Goal: Information Seeking & Learning: Learn about a topic

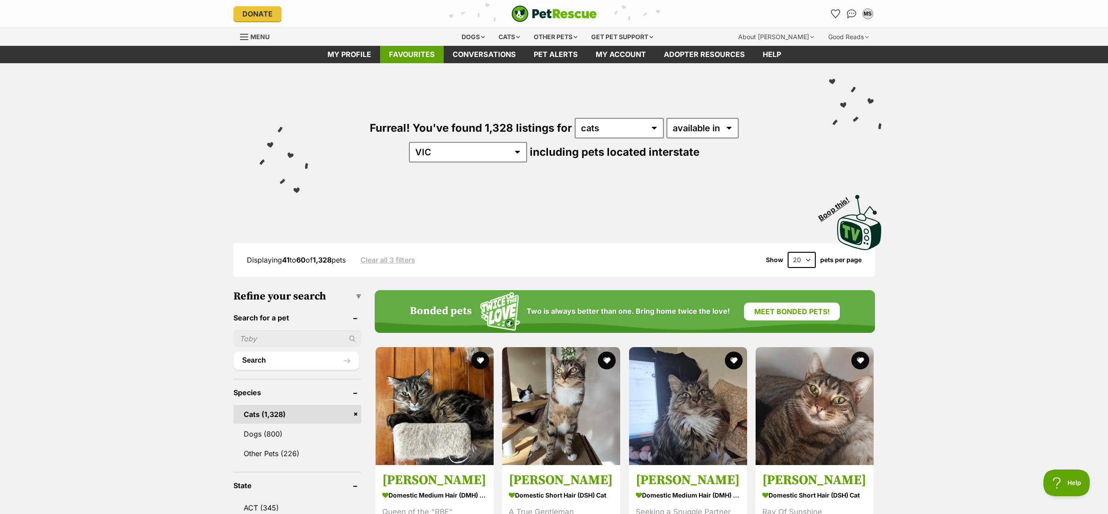
click at [421, 50] on link "Favourites" at bounding box center [412, 54] width 64 height 17
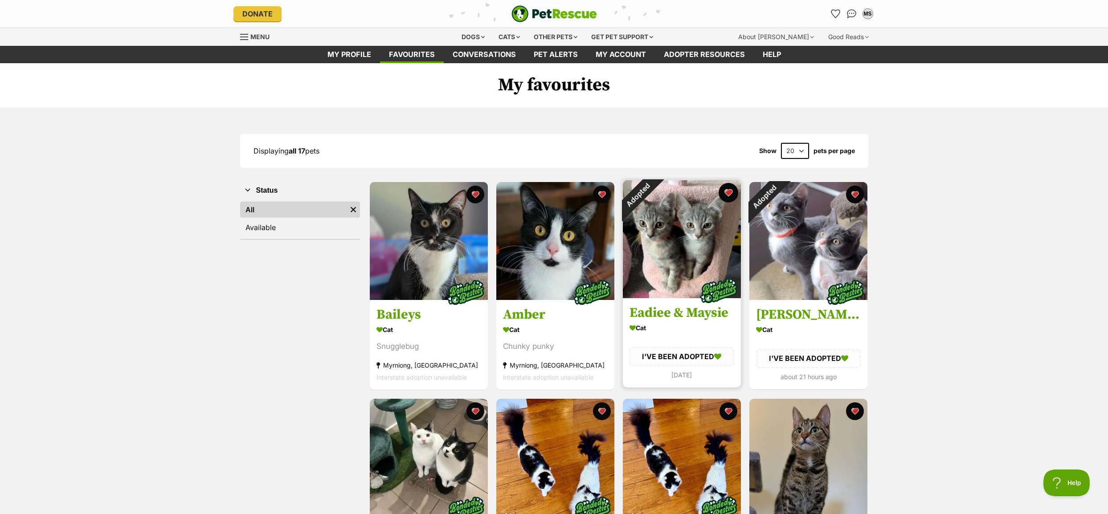
click at [729, 190] on button "favourite" at bounding box center [728, 193] width 20 height 20
click at [852, 191] on button "favourite" at bounding box center [855, 193] width 20 height 20
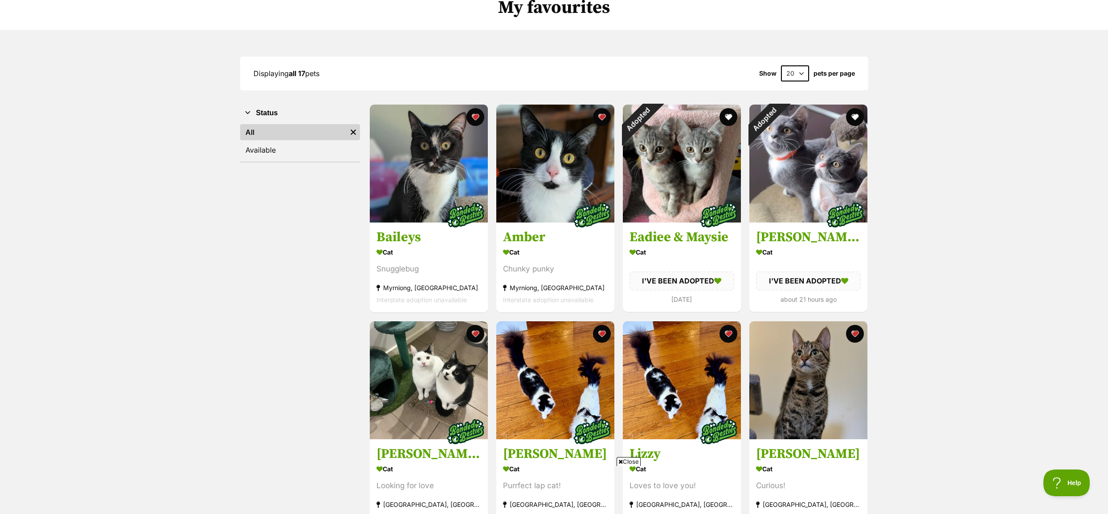
scroll to position [134, 0]
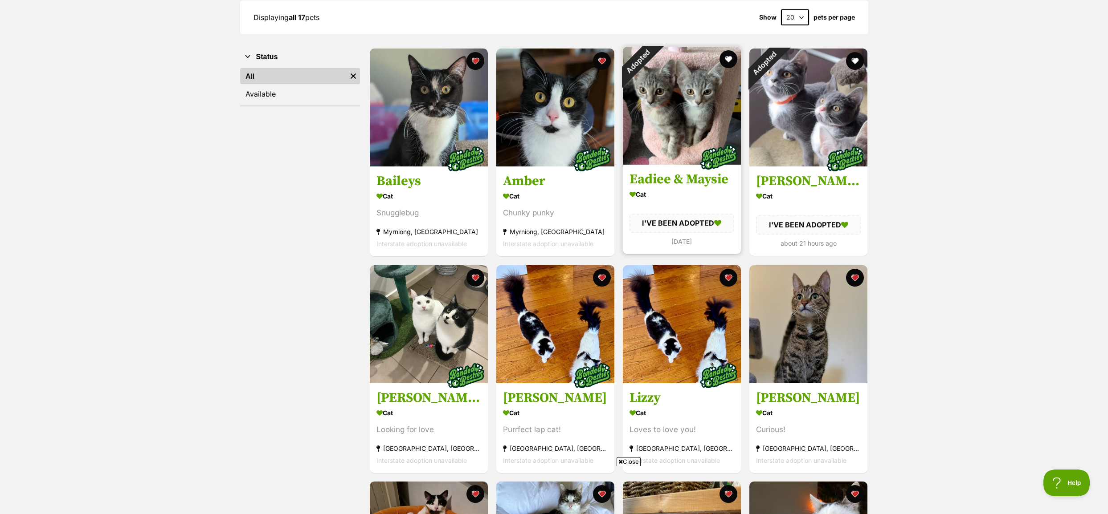
click at [703, 179] on img at bounding box center [718, 157] width 45 height 45
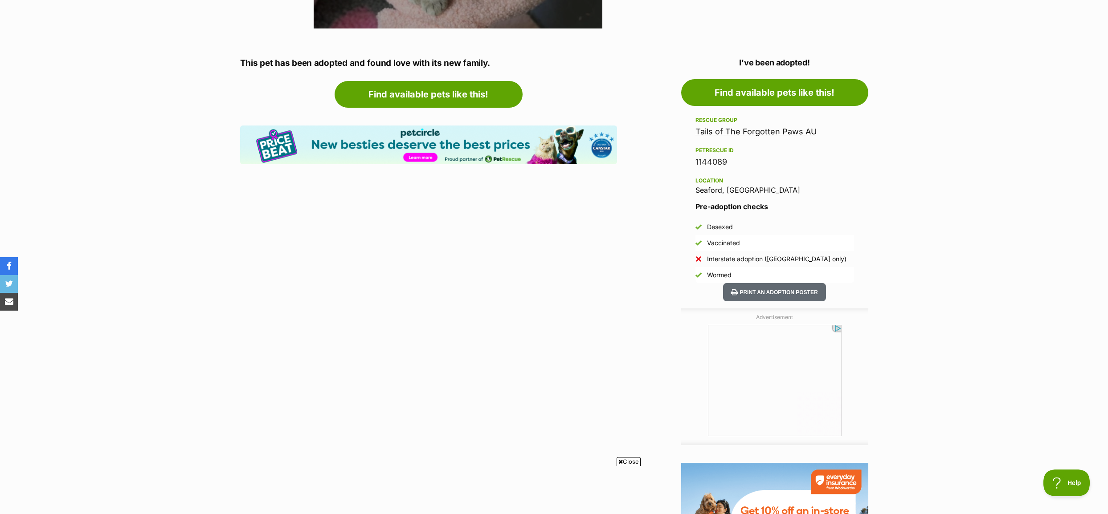
click at [775, 131] on link "Tails of The Forgotten Paws AU" at bounding box center [755, 131] width 121 height 9
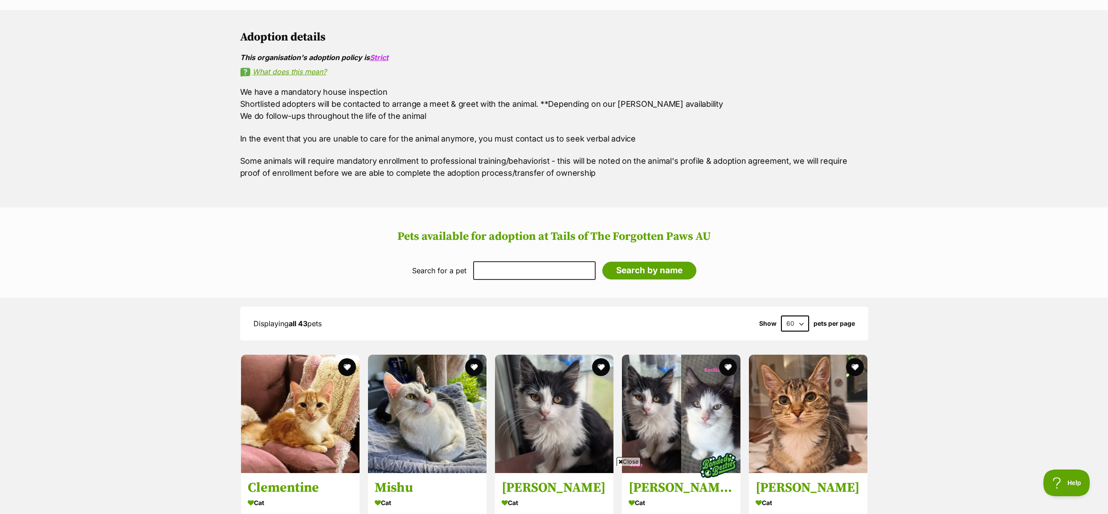
scroll to position [623, 0]
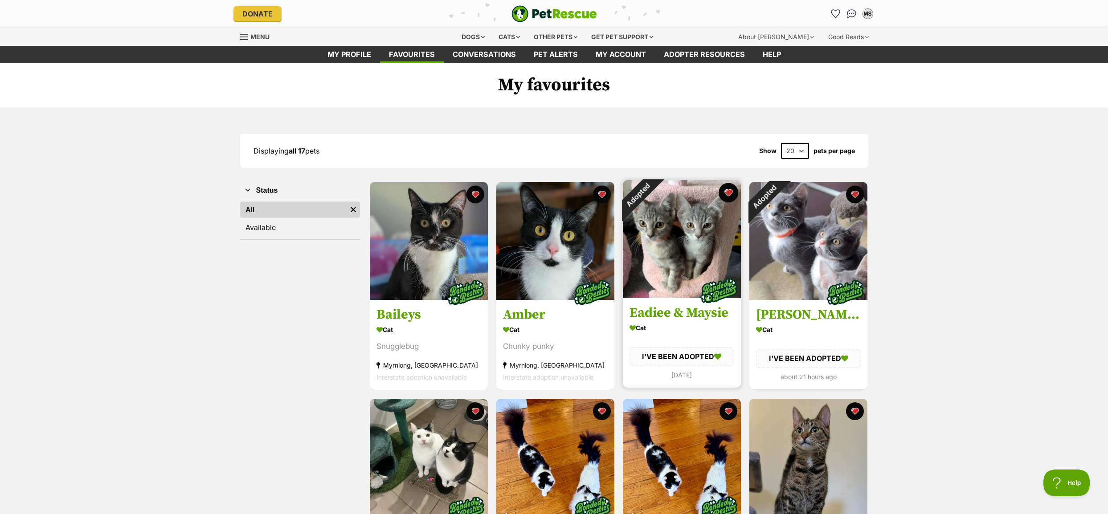
click at [729, 192] on button "favourite" at bounding box center [728, 193] width 20 height 20
click at [855, 192] on button "favourite" at bounding box center [855, 193] width 20 height 20
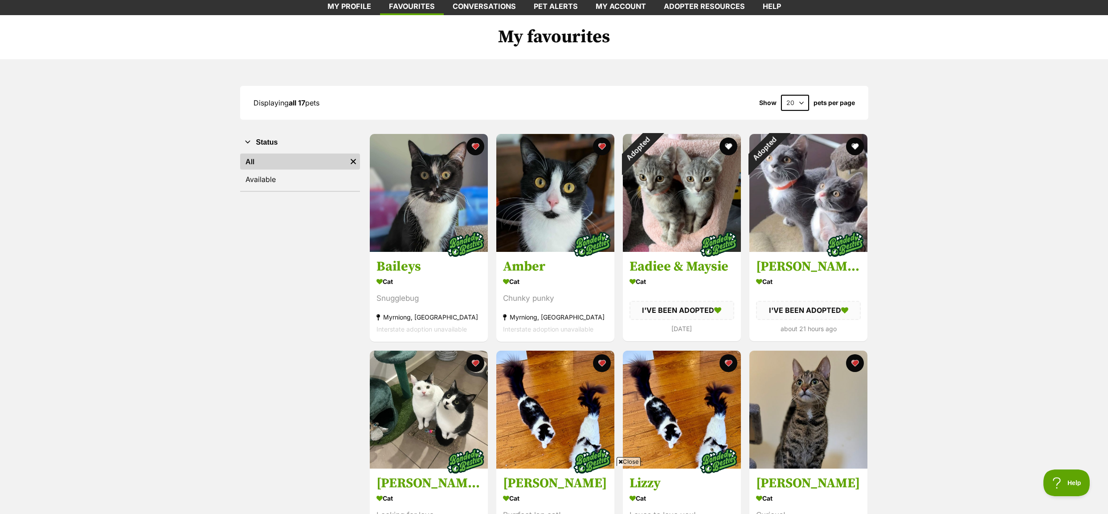
scroll to position [45, 0]
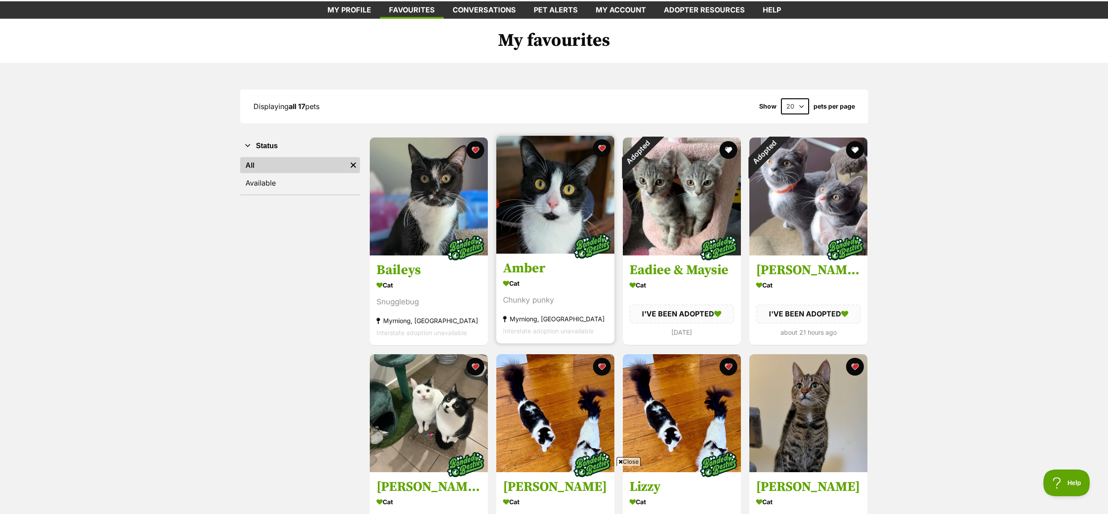
click at [567, 192] on img at bounding box center [555, 195] width 118 height 118
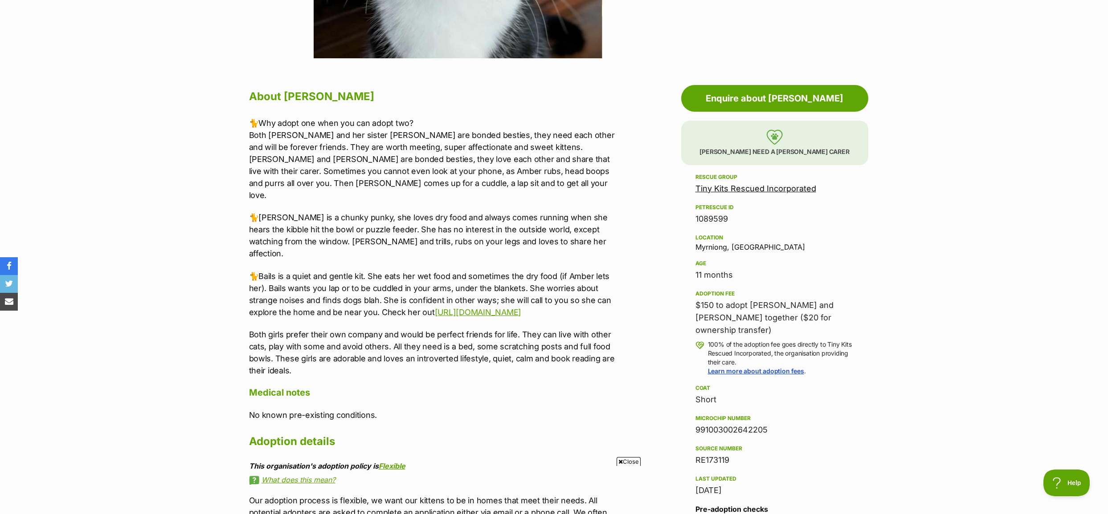
scroll to position [401, 0]
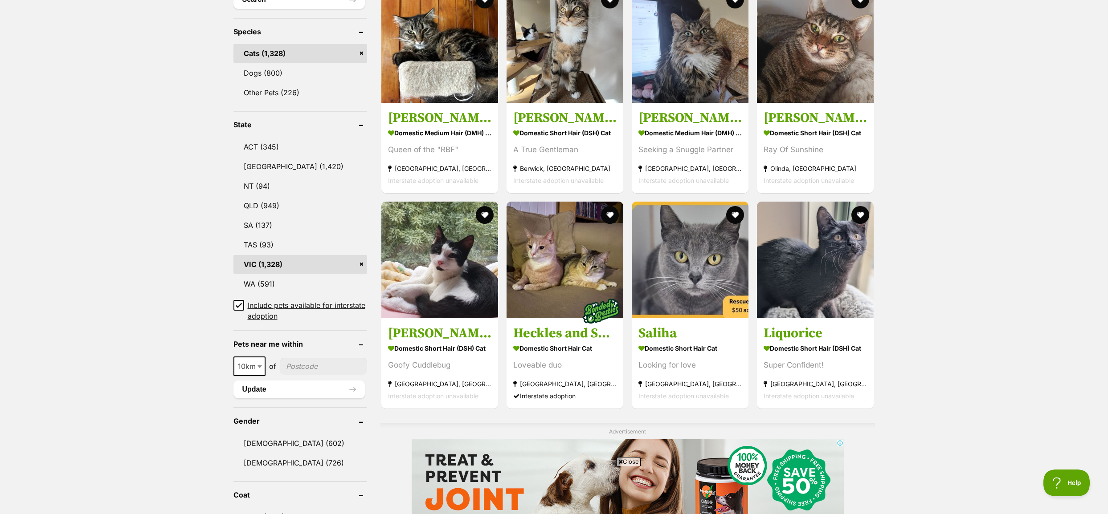
scroll to position [401, 0]
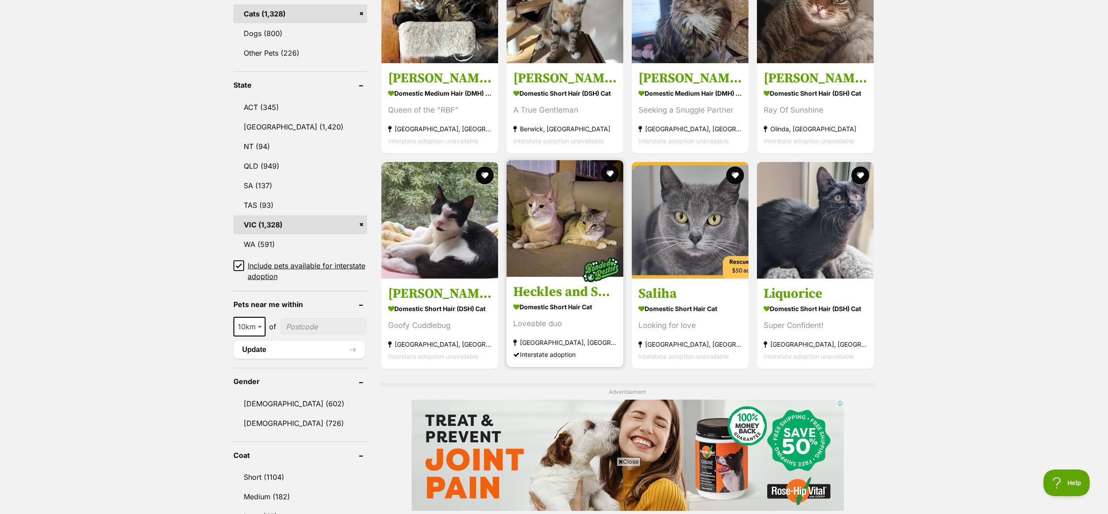
click at [570, 209] on img at bounding box center [564, 218] width 117 height 117
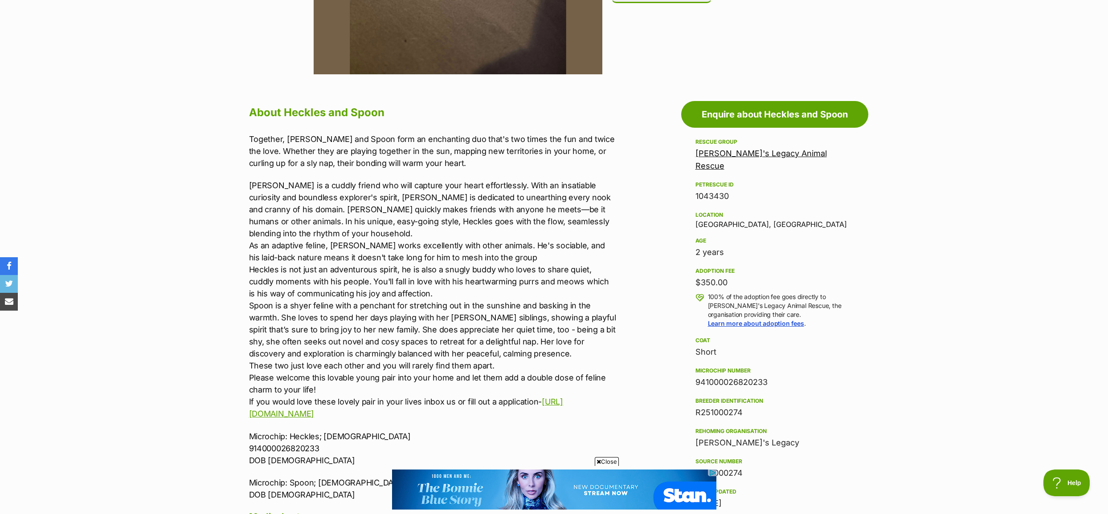
scroll to position [401, 0]
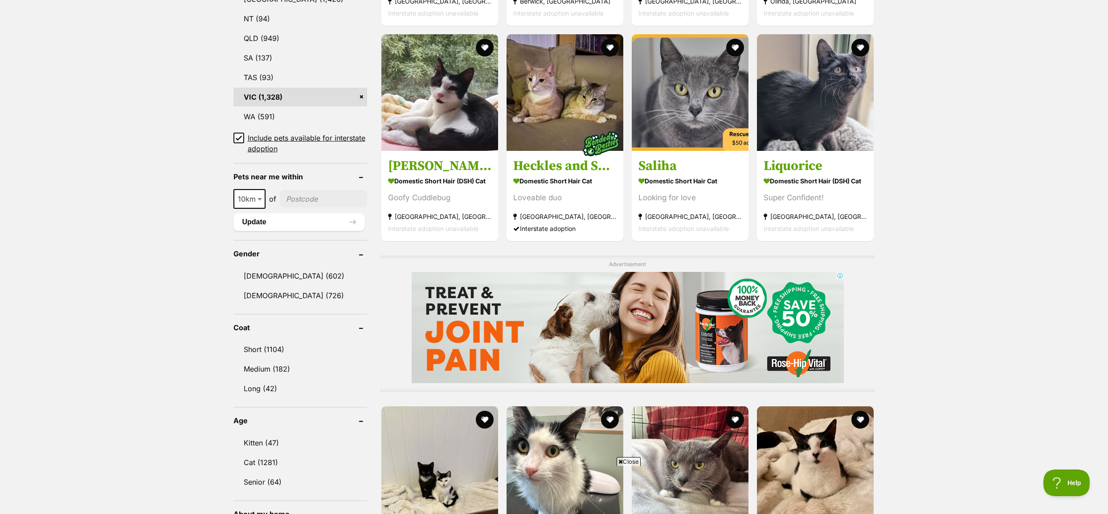
scroll to position [534, 0]
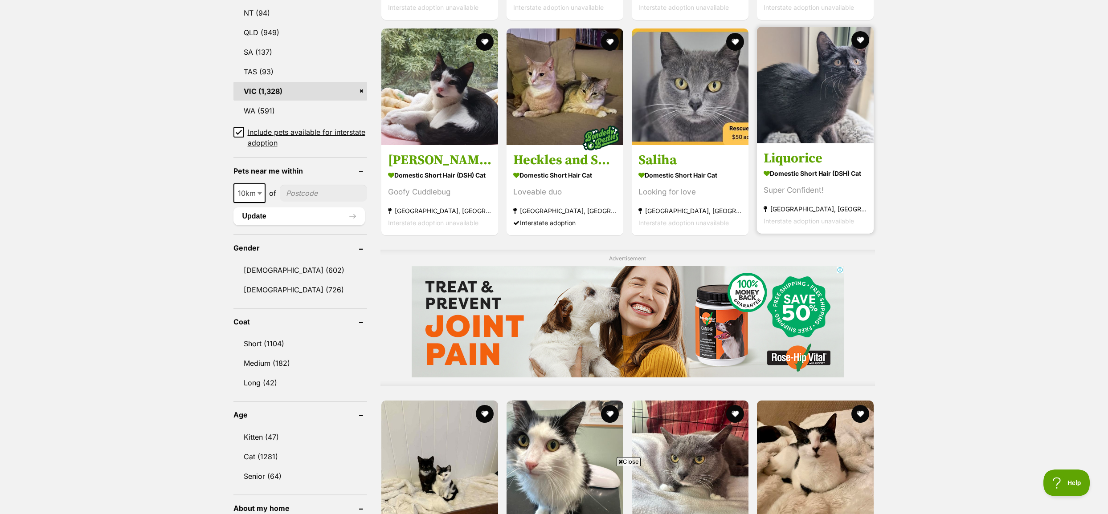
click at [825, 83] on img at bounding box center [815, 85] width 117 height 117
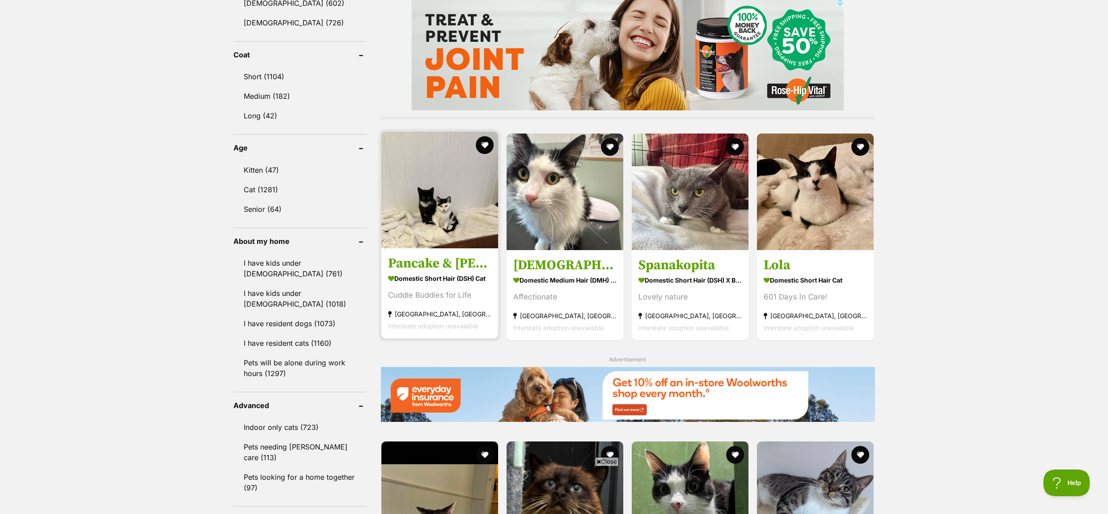
click at [446, 217] on img at bounding box center [439, 190] width 117 height 117
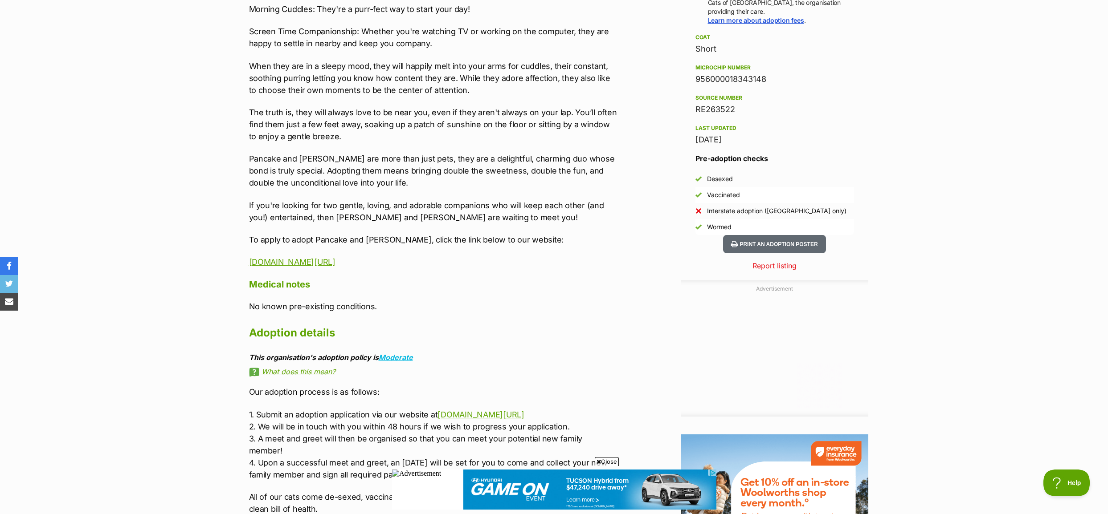
scroll to position [713, 0]
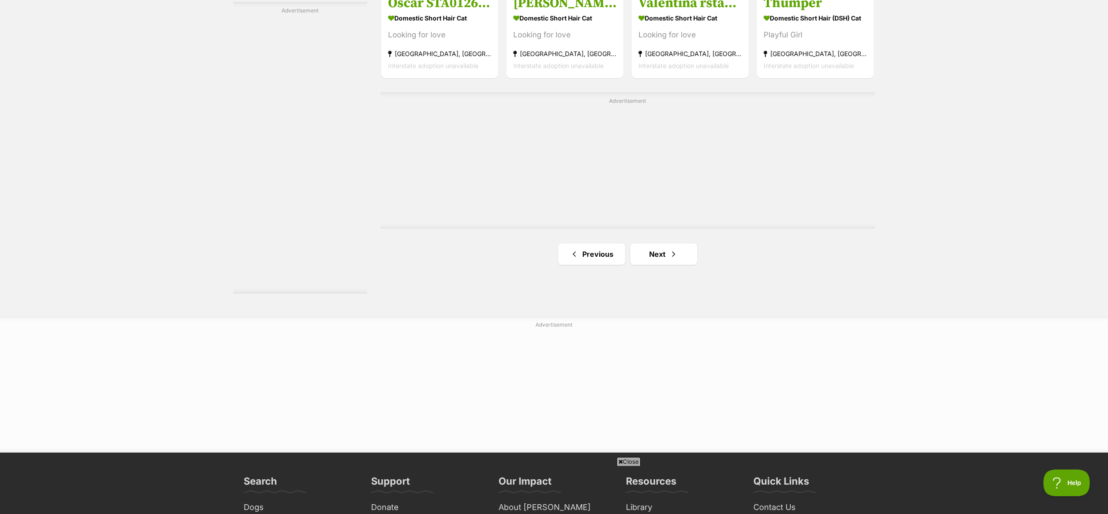
scroll to position [1643, 0]
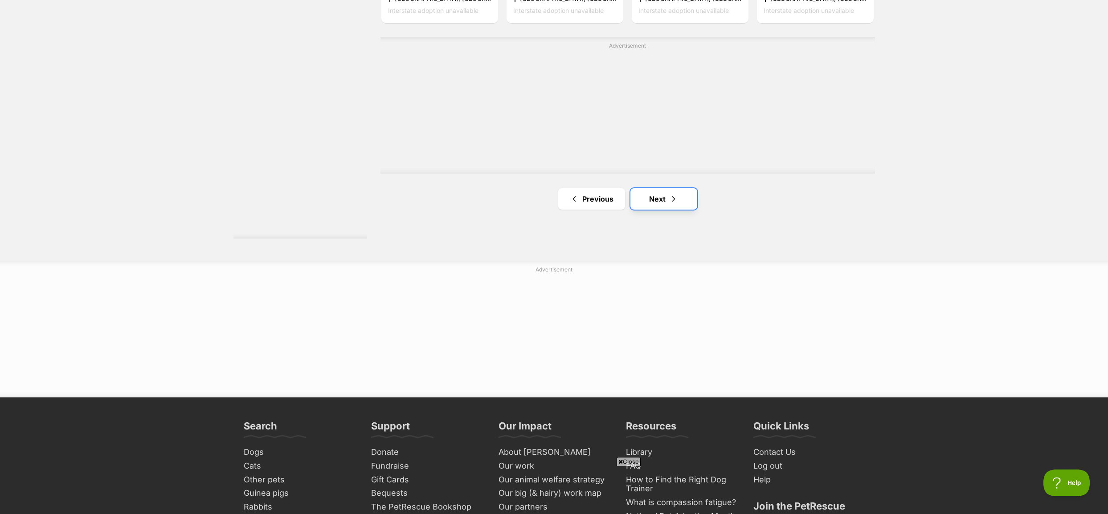
click at [669, 197] on span "Next page" at bounding box center [673, 199] width 9 height 11
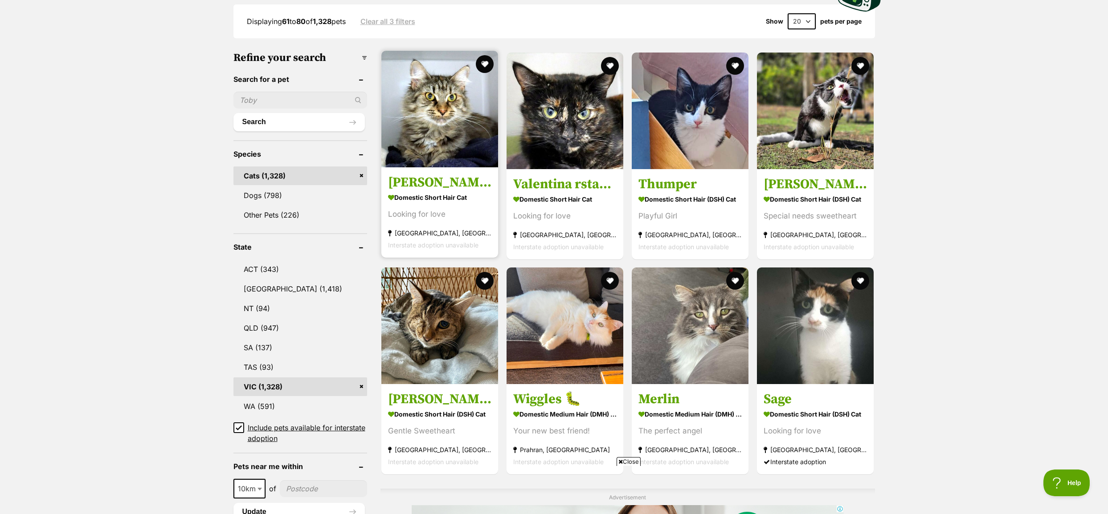
scroll to position [312, 0]
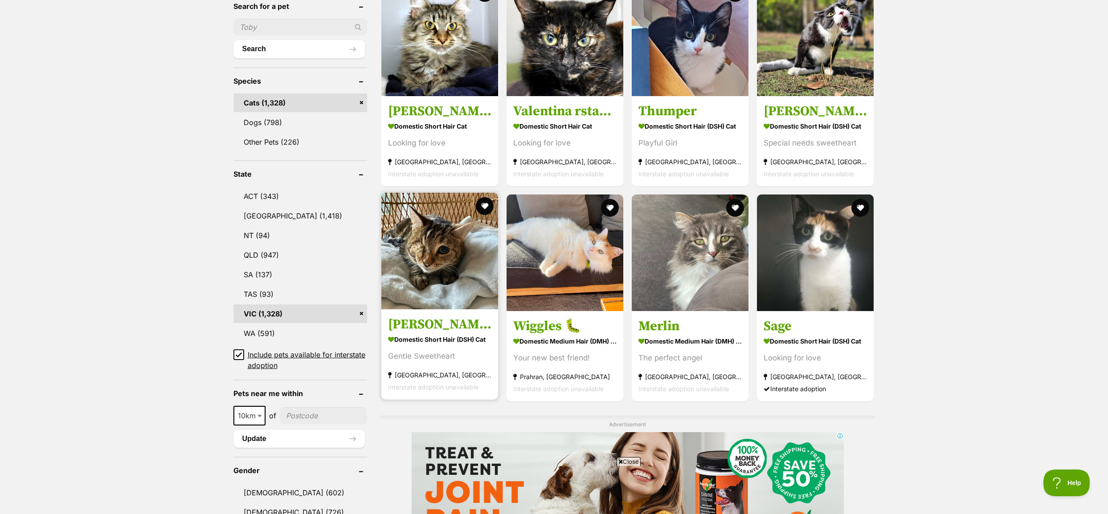
click at [416, 243] on img at bounding box center [439, 251] width 117 height 117
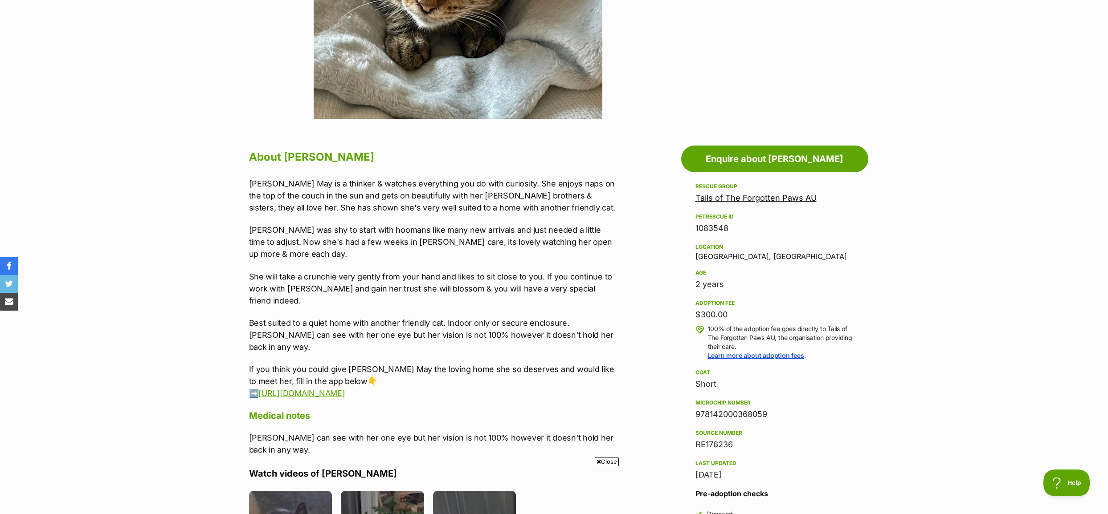
scroll to position [356, 0]
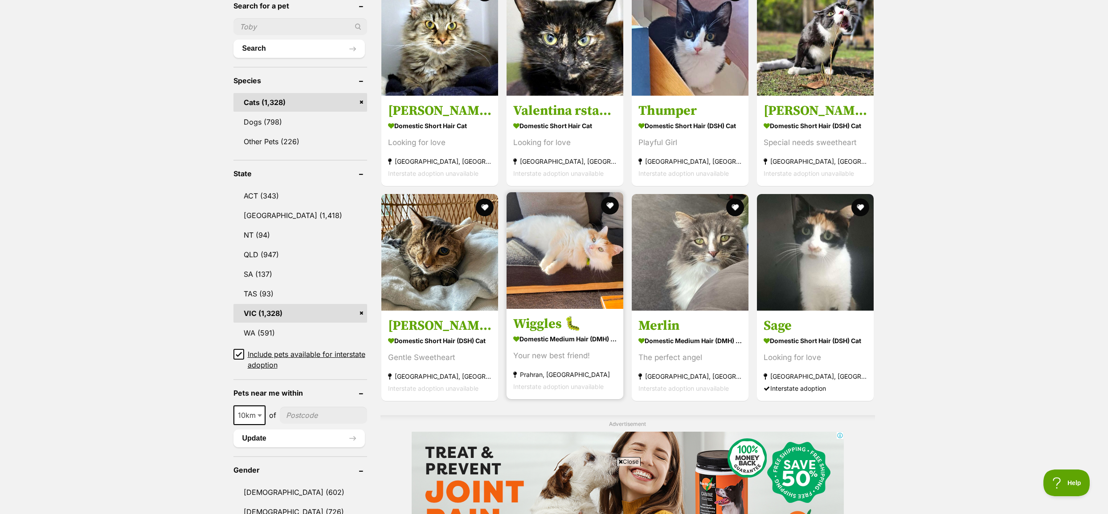
click at [597, 245] on img at bounding box center [564, 250] width 117 height 117
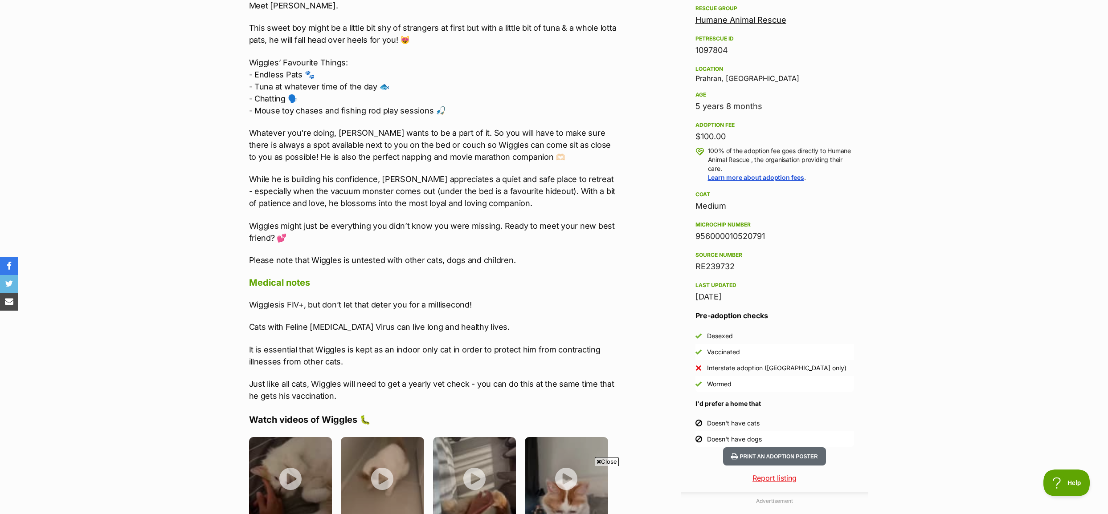
scroll to position [534, 0]
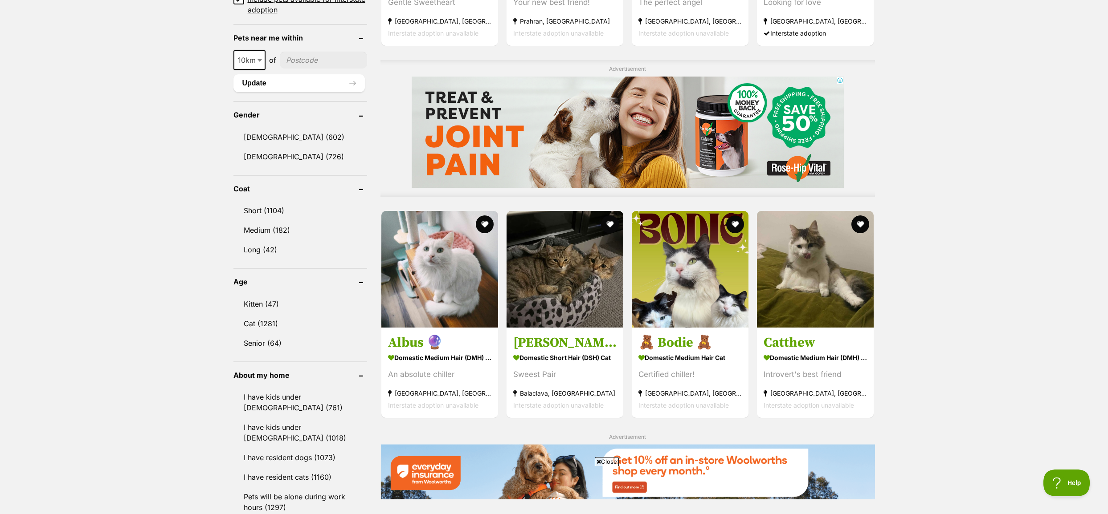
scroll to position [669, 0]
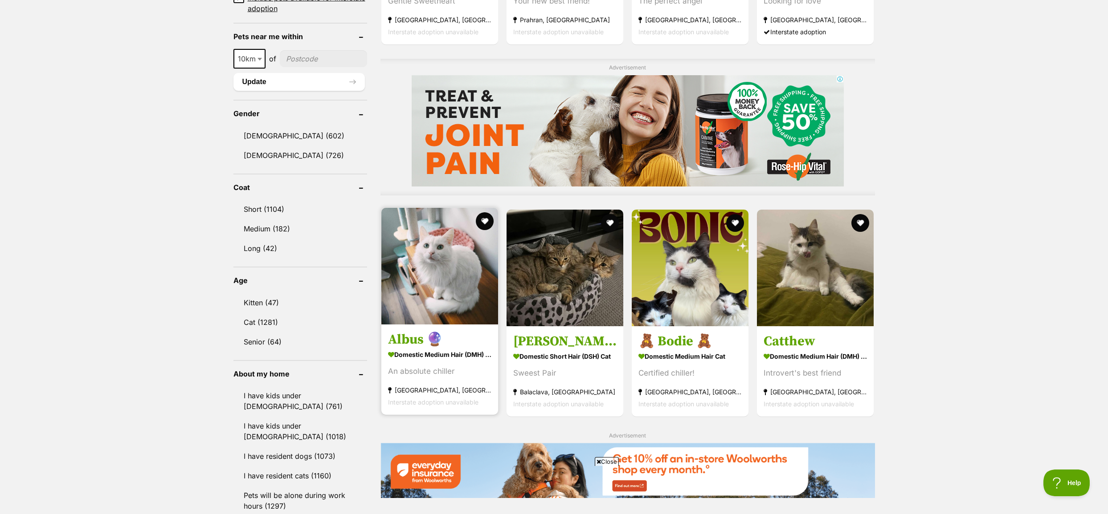
click at [456, 263] on img at bounding box center [439, 266] width 117 height 117
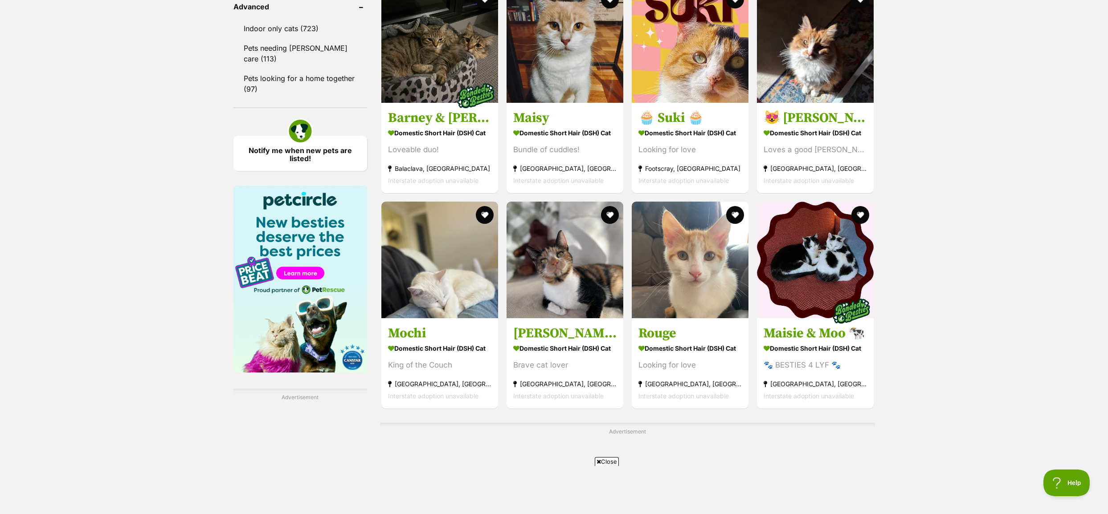
scroll to position [1203, 0]
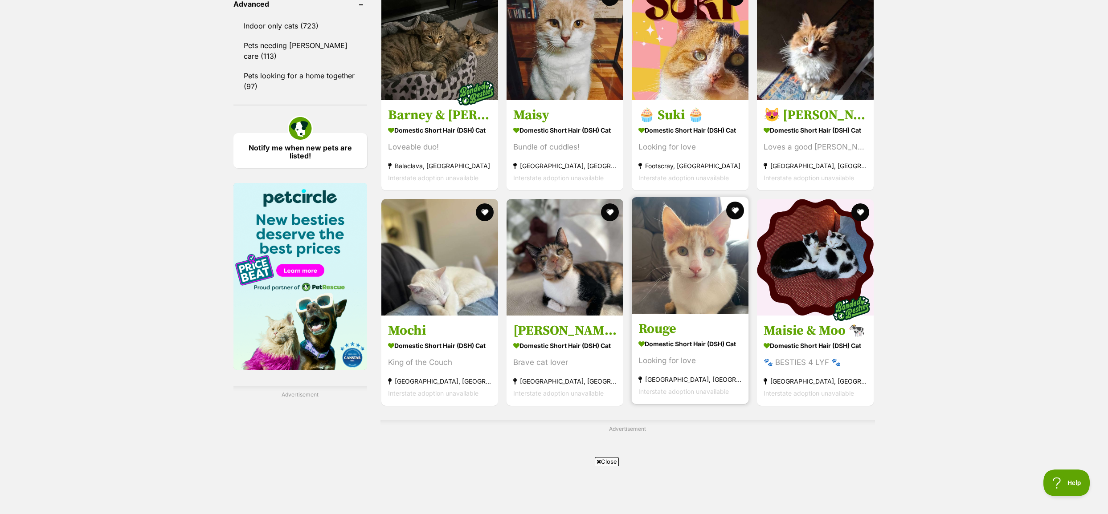
click at [683, 291] on img at bounding box center [690, 255] width 117 height 117
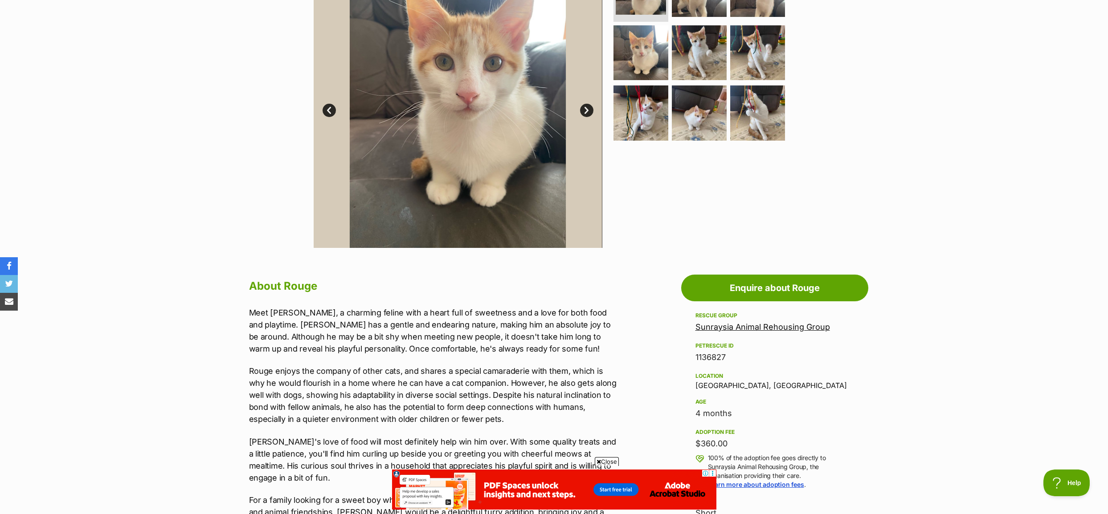
scroll to position [178, 0]
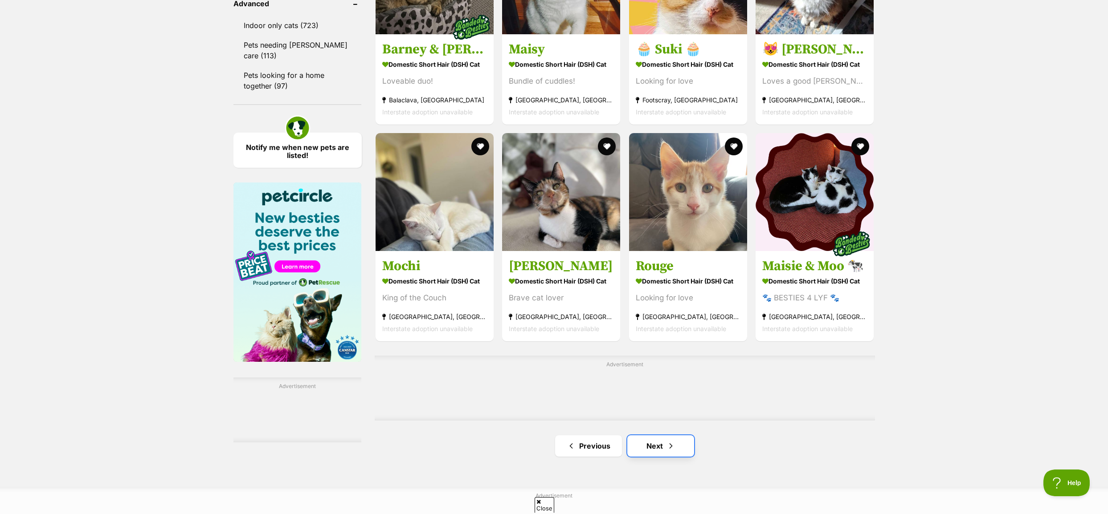
click at [655, 436] on link "Next" at bounding box center [660, 446] width 67 height 21
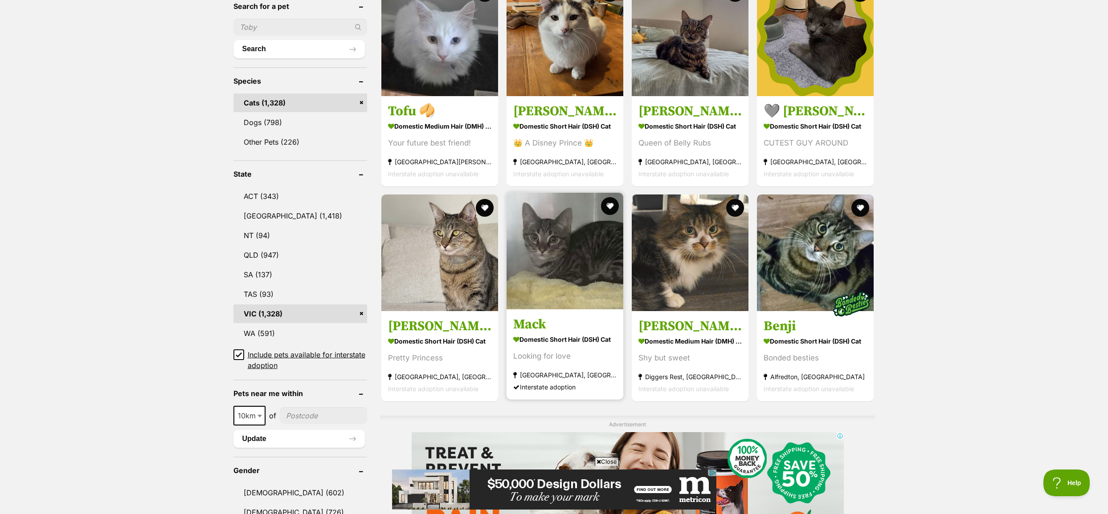
click at [584, 241] on img at bounding box center [564, 251] width 117 height 117
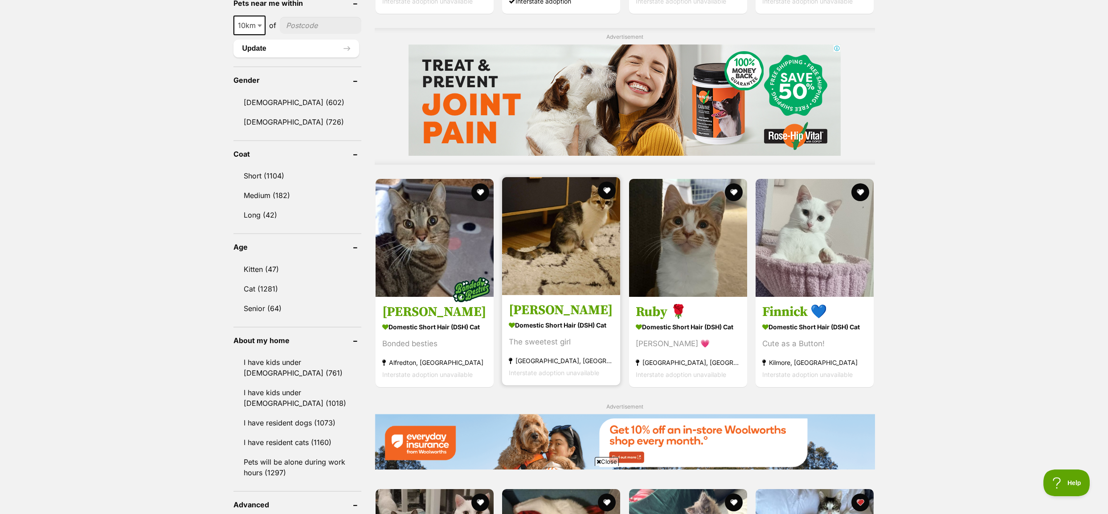
scroll to position [713, 0]
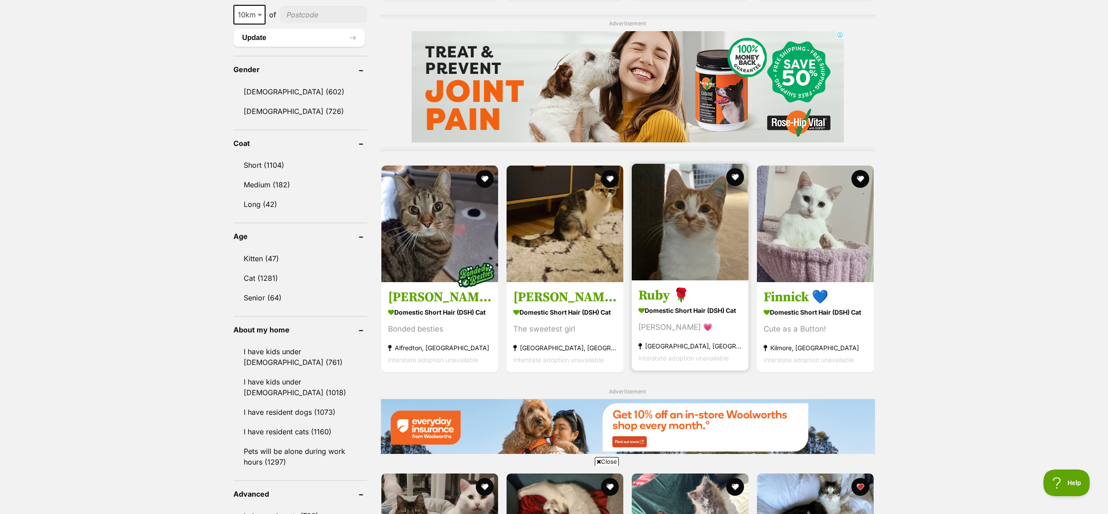
click at [701, 230] on img at bounding box center [690, 222] width 117 height 117
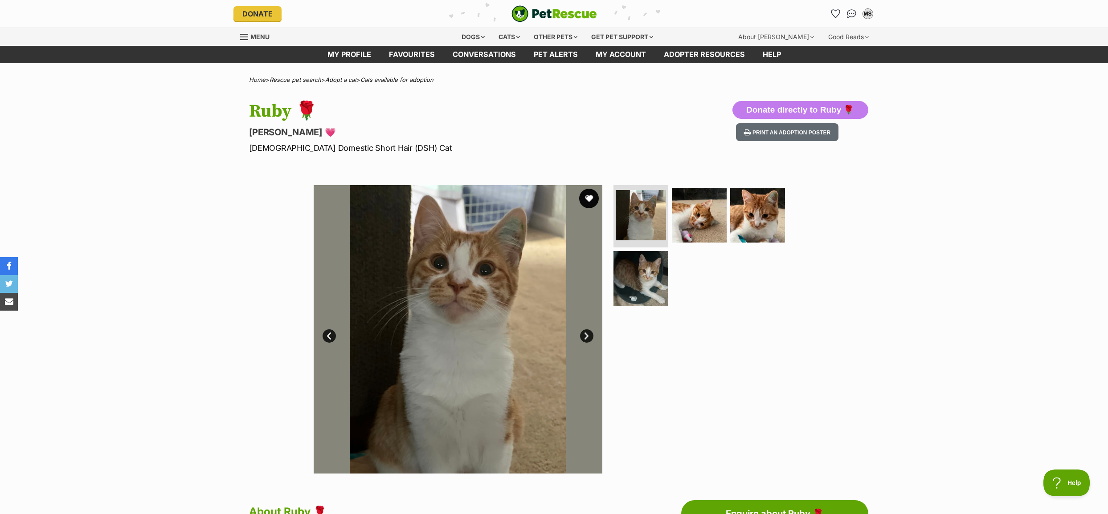
click at [591, 199] on button "favourite" at bounding box center [589, 199] width 20 height 20
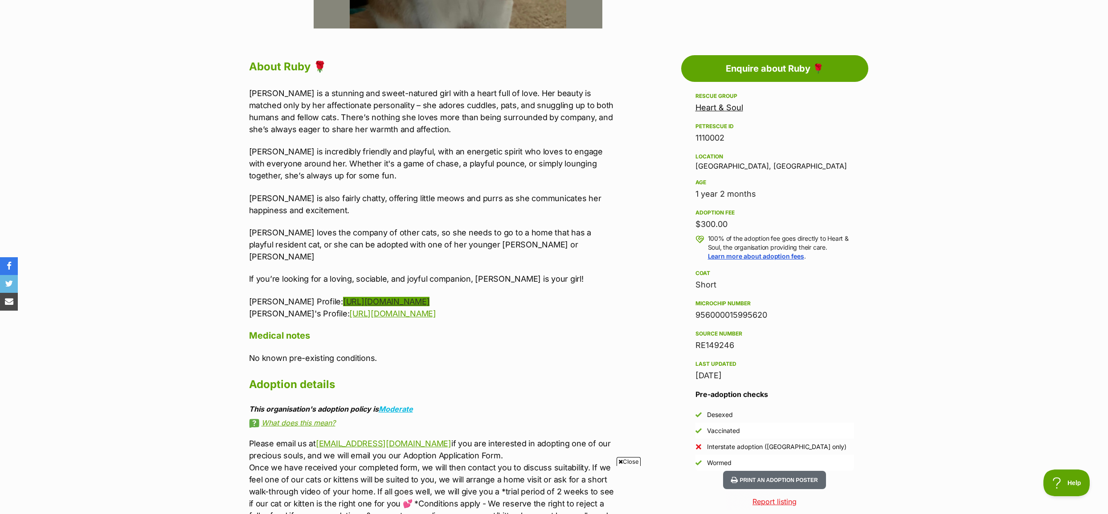
click at [375, 297] on link "https://www.petrescue.com.au/listings/1110000" at bounding box center [386, 301] width 86 height 9
click at [375, 309] on link "https://www.petrescue.com.au/listings/1109990" at bounding box center [392, 313] width 86 height 9
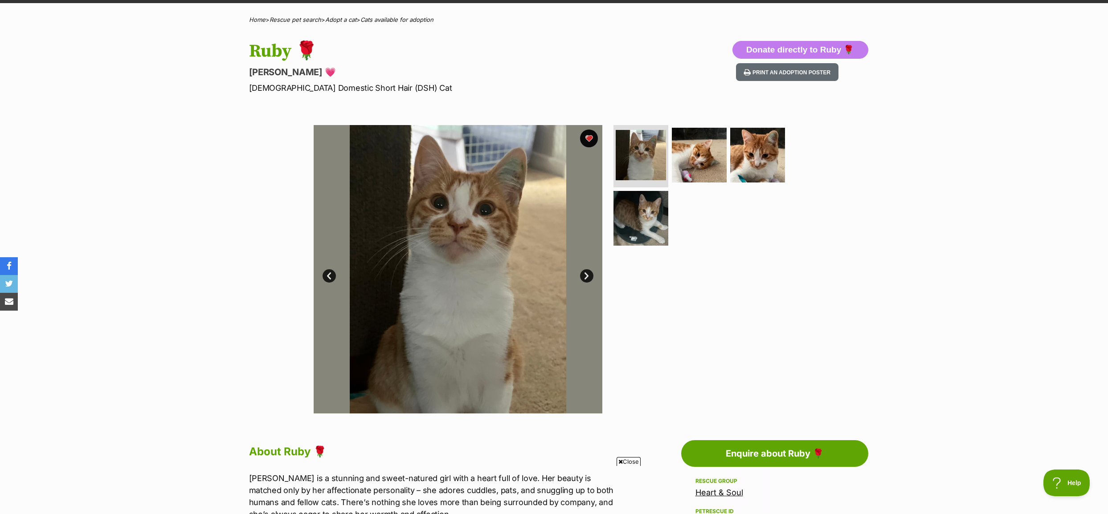
scroll to position [45, 0]
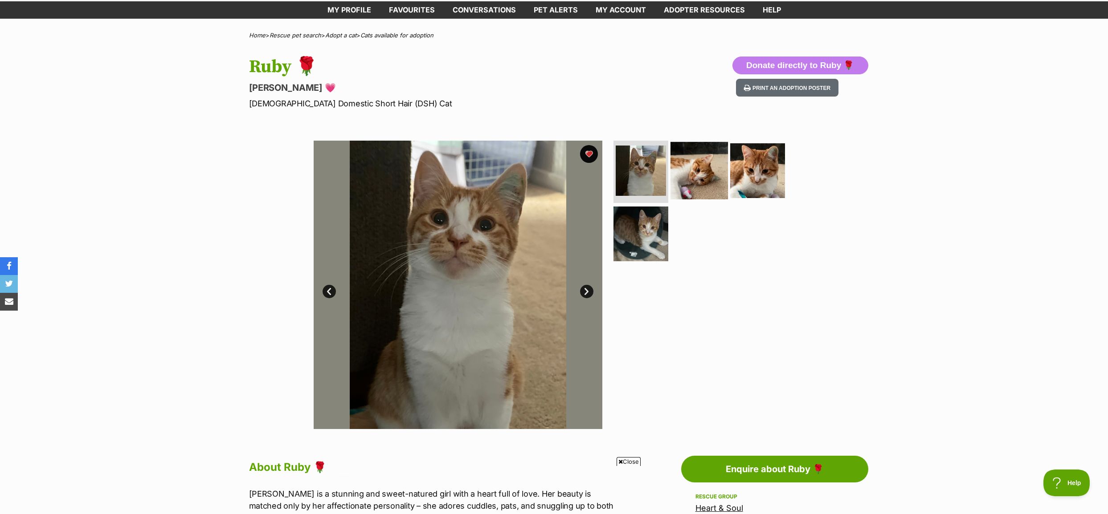
click at [694, 179] on img at bounding box center [698, 170] width 57 height 57
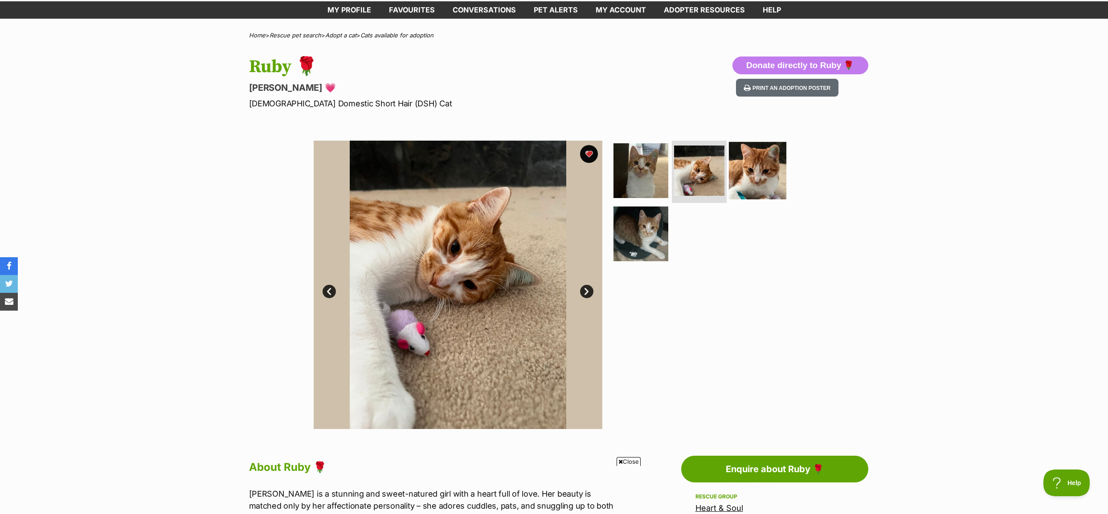
click at [752, 179] on img at bounding box center [757, 170] width 57 height 57
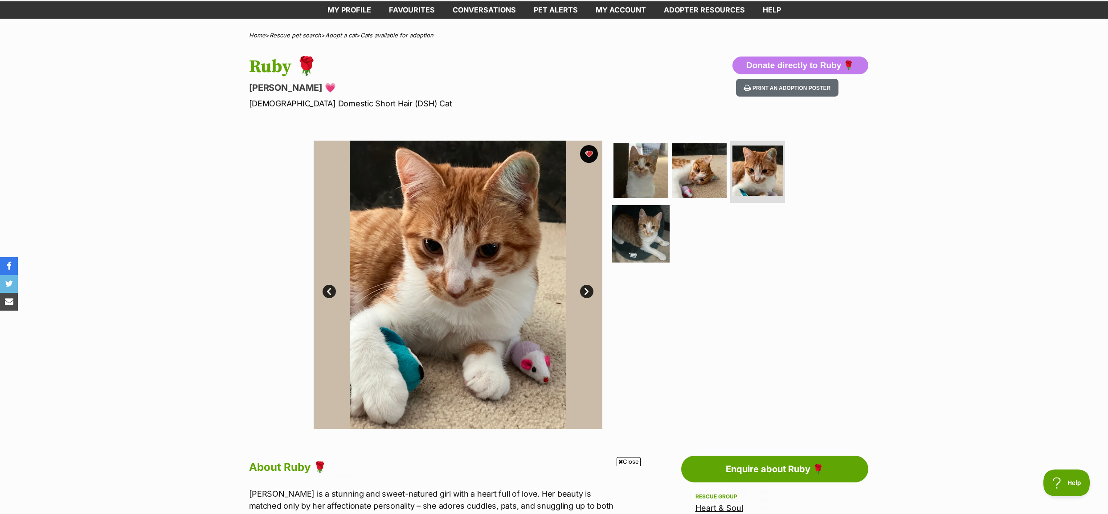
click at [650, 226] on img at bounding box center [640, 233] width 57 height 57
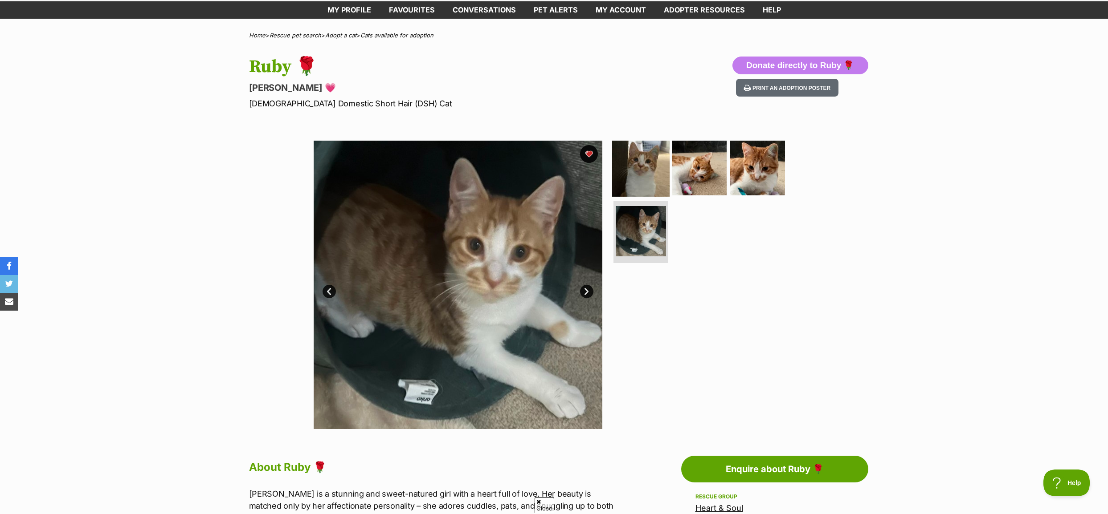
click at [644, 181] on img at bounding box center [640, 167] width 57 height 57
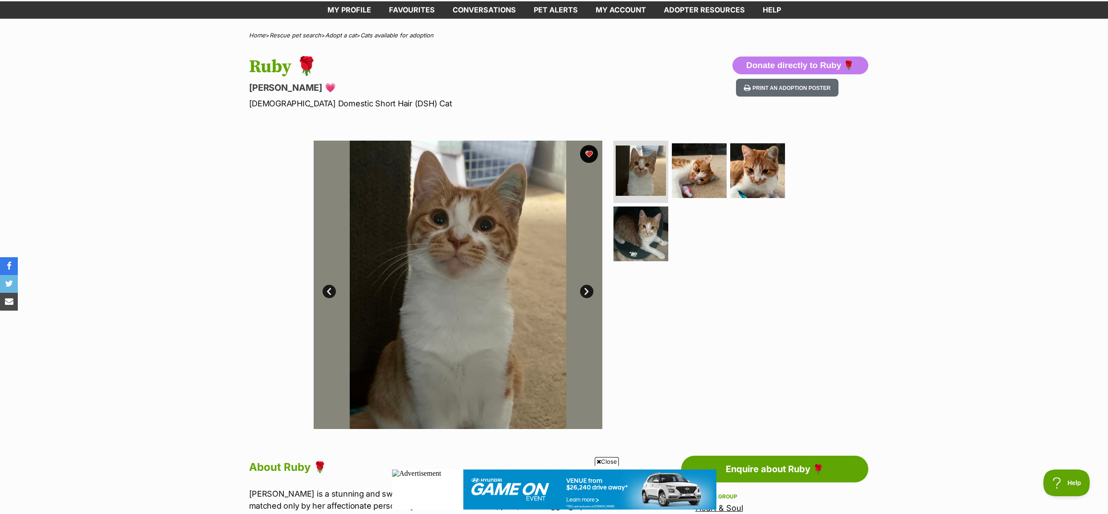
scroll to position [0, 0]
click at [585, 289] on link "Next" at bounding box center [586, 291] width 13 height 13
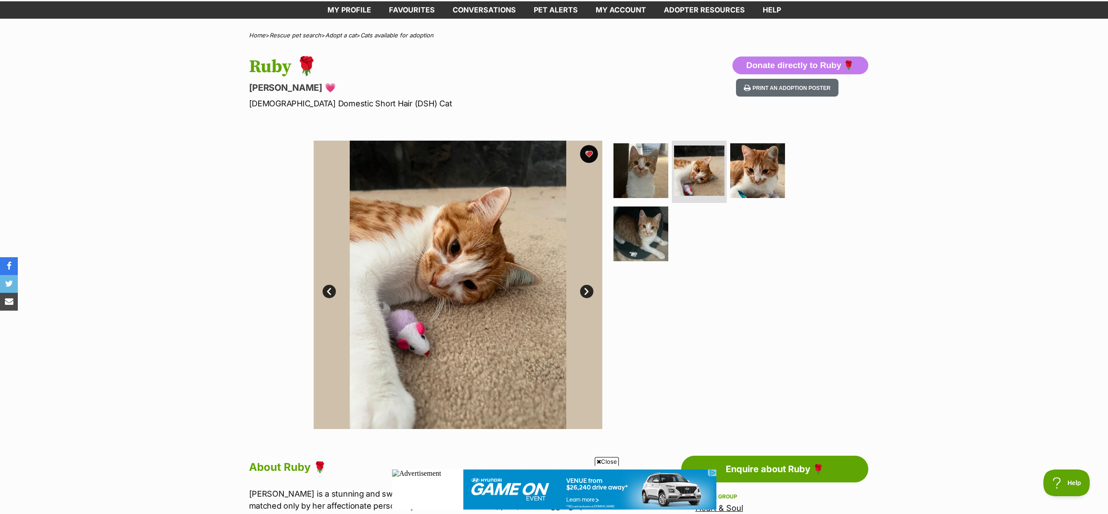
click at [585, 288] on link "Next" at bounding box center [586, 291] width 13 height 13
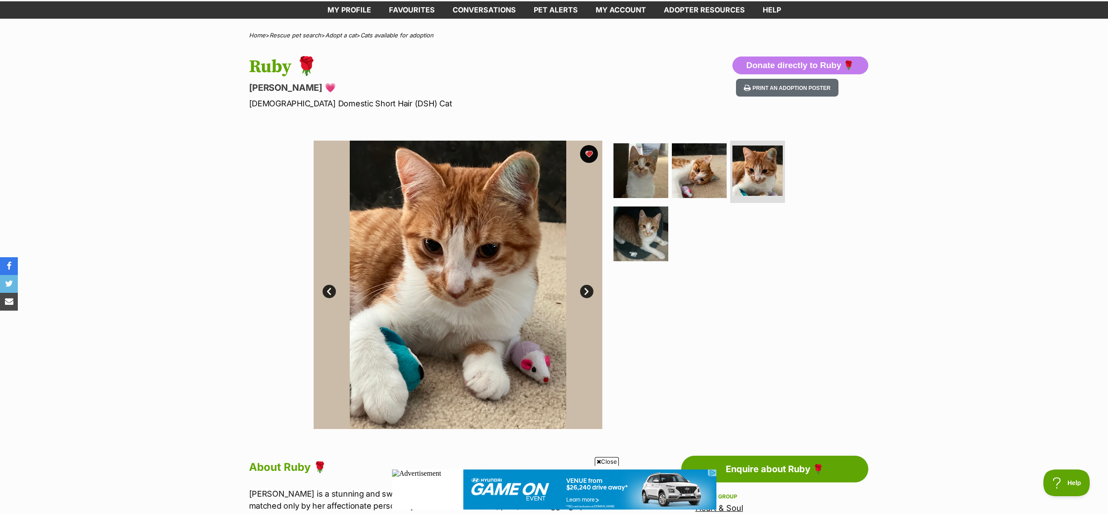
click at [585, 288] on link "Next" at bounding box center [586, 291] width 13 height 13
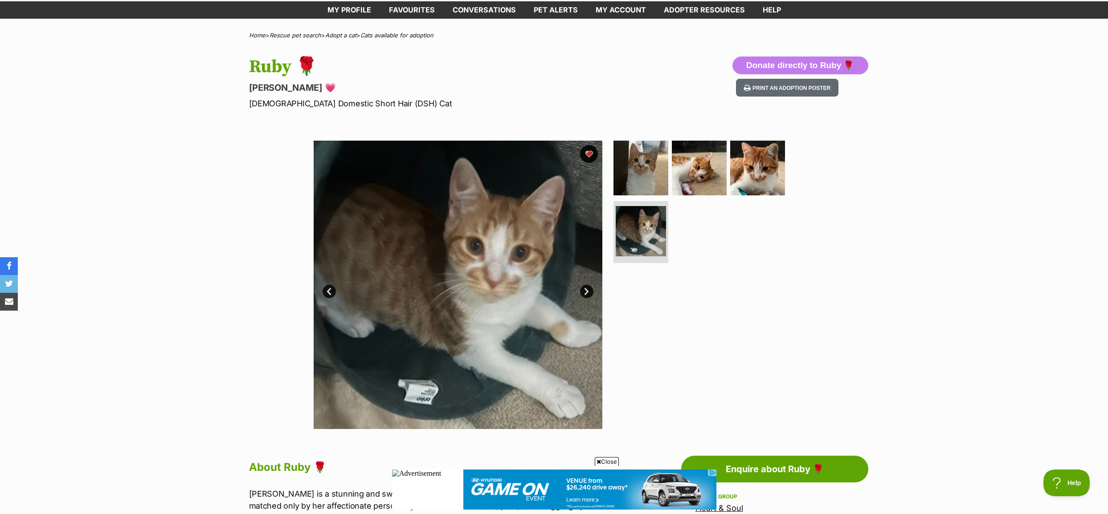
click at [585, 287] on link "Next" at bounding box center [586, 291] width 13 height 13
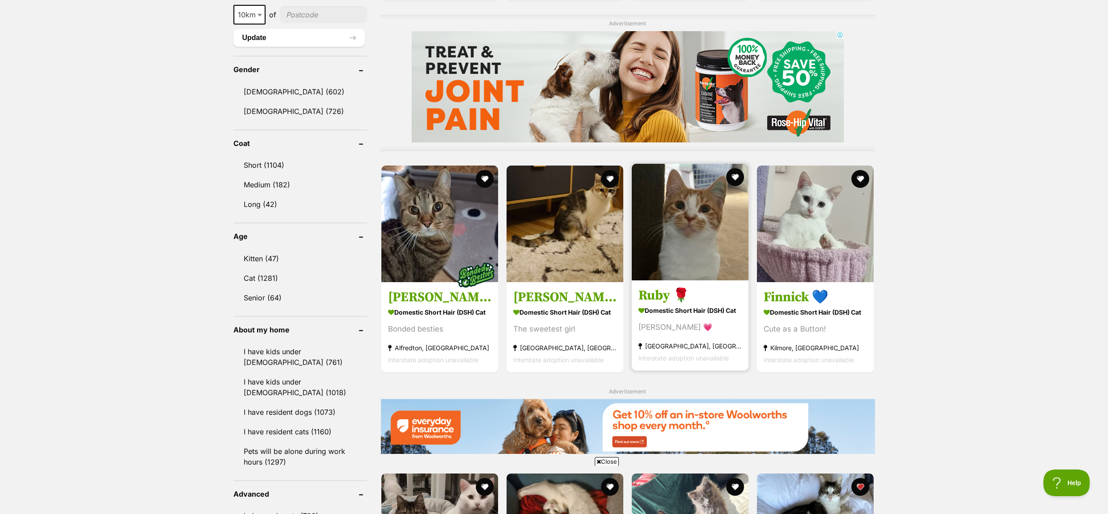
click at [675, 350] on strong "[GEOGRAPHIC_DATA], [GEOGRAPHIC_DATA]" at bounding box center [689, 346] width 103 height 12
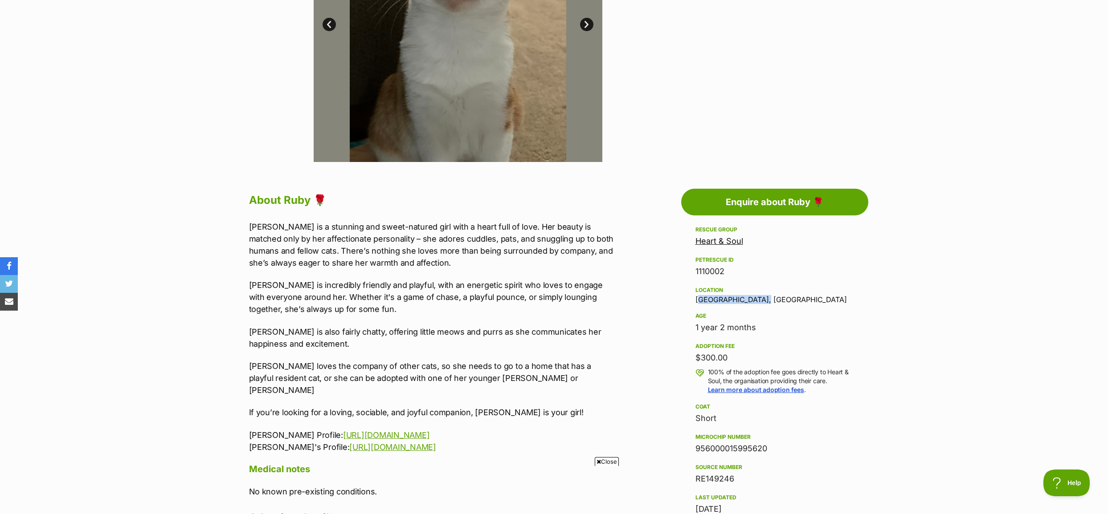
drag, startPoint x: 756, startPoint y: 299, endPoint x: 697, endPoint y: 297, distance: 59.3
click at [697, 297] on div "Location Wyndham Vale, VIC" at bounding box center [774, 294] width 159 height 19
copy div "Wyndham Vale, VIC"
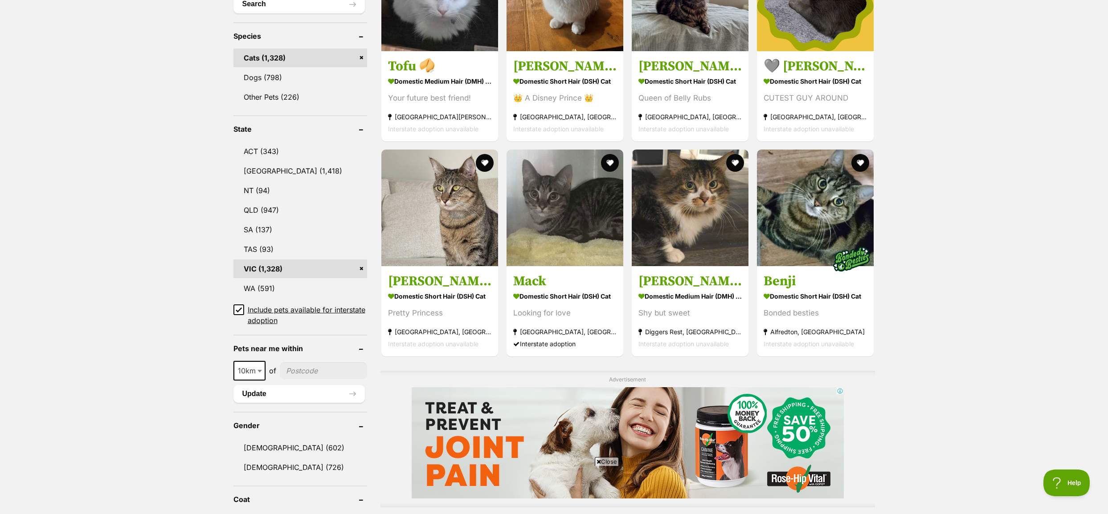
click at [294, 367] on input"] "postcode" at bounding box center [323, 371] width 87 height 17
paste input"] "Wyndham Vale, VIC"
type input"] "Wyndham Vale, VIC"
click at [233, 0] on button "Search" at bounding box center [298, 4] width 131 height 18
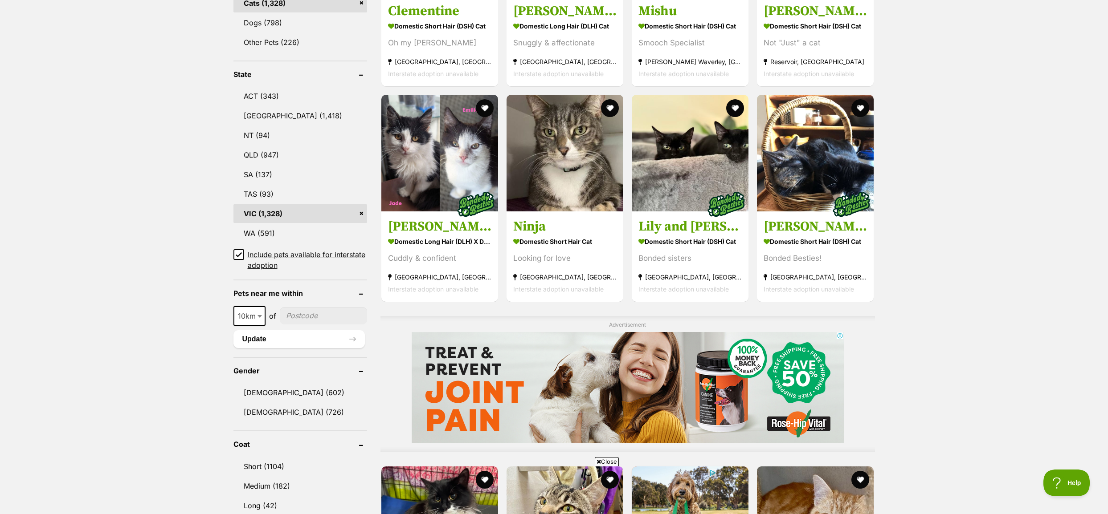
click at [298, 316] on input"] "postcode" at bounding box center [323, 315] width 87 height 17
type input"] "3024"
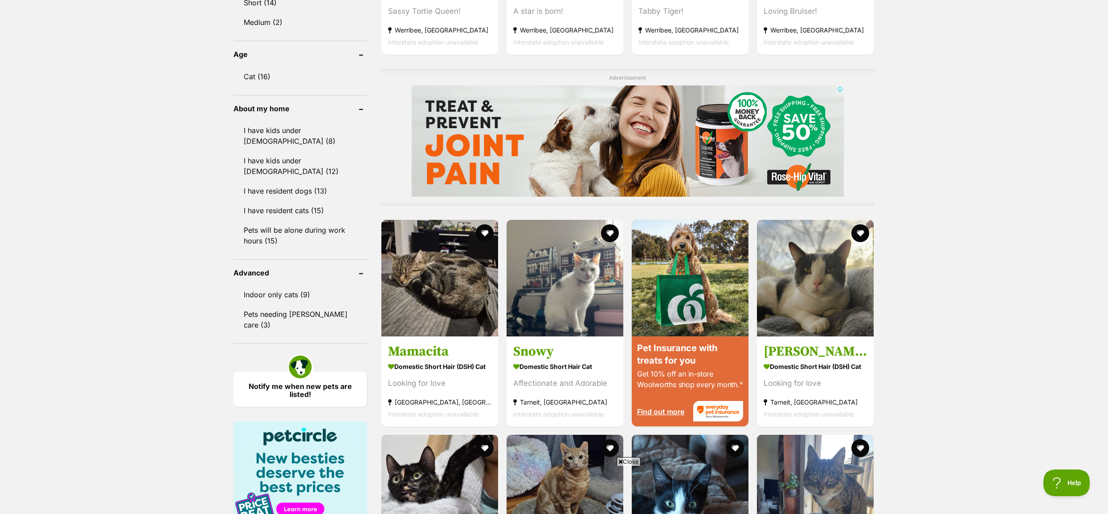
scroll to position [713, 0]
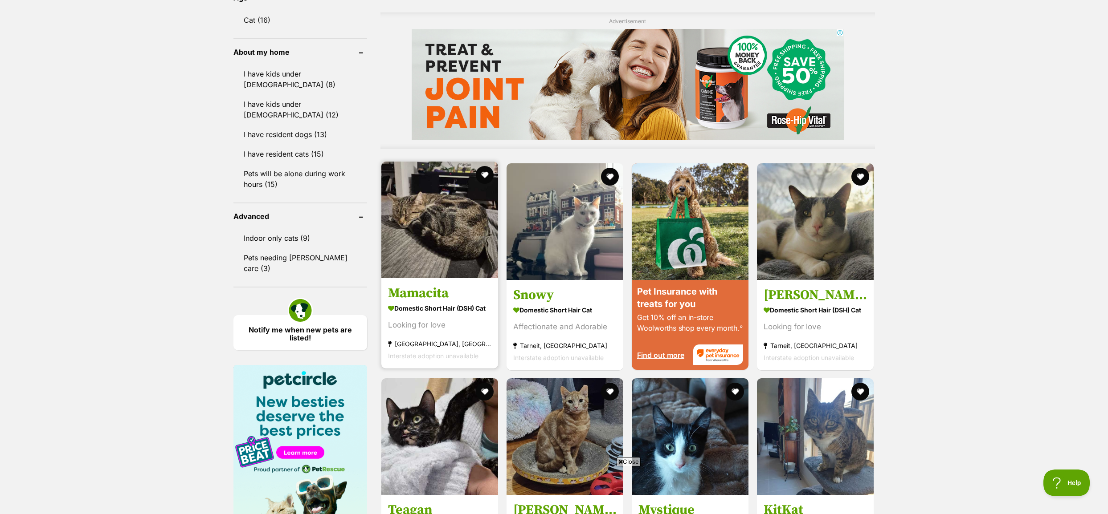
click at [438, 240] on img at bounding box center [439, 220] width 117 height 117
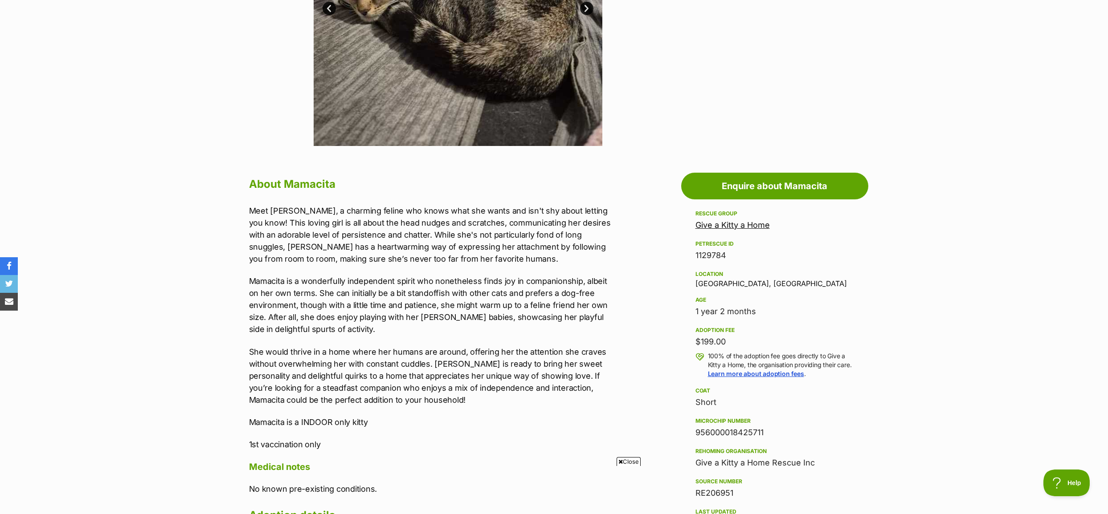
scroll to position [312, 0]
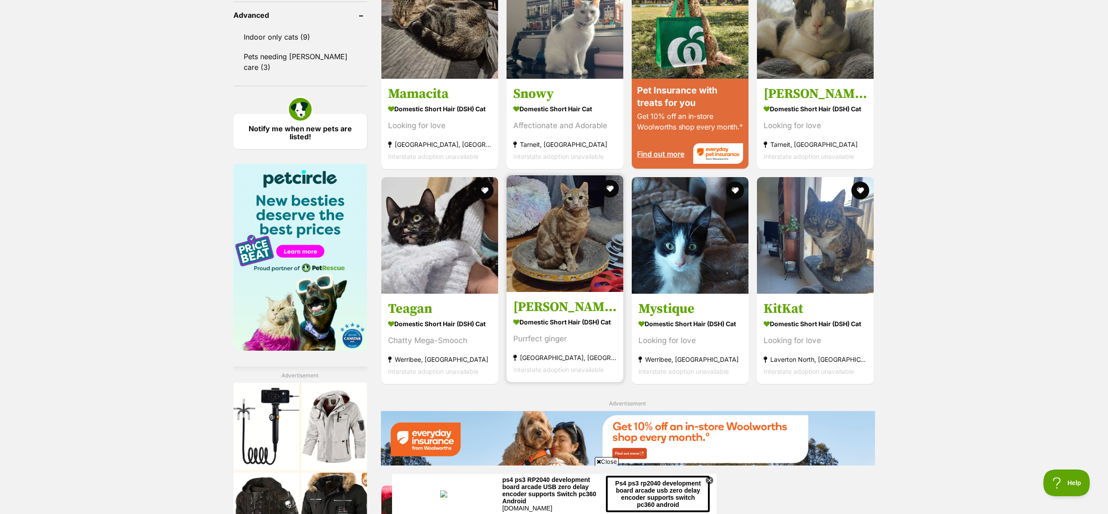
scroll to position [936, 0]
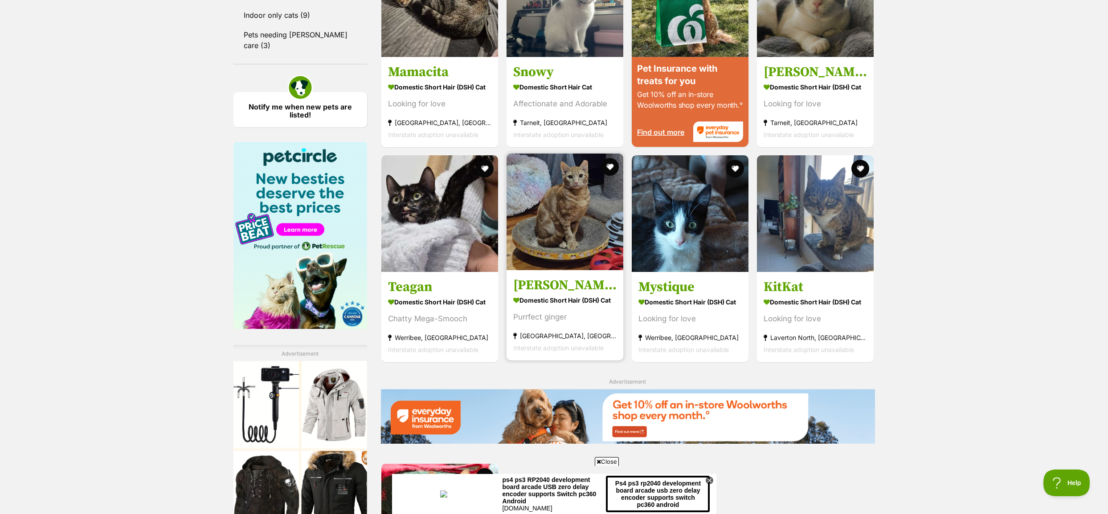
click at [586, 218] on img at bounding box center [564, 212] width 117 height 117
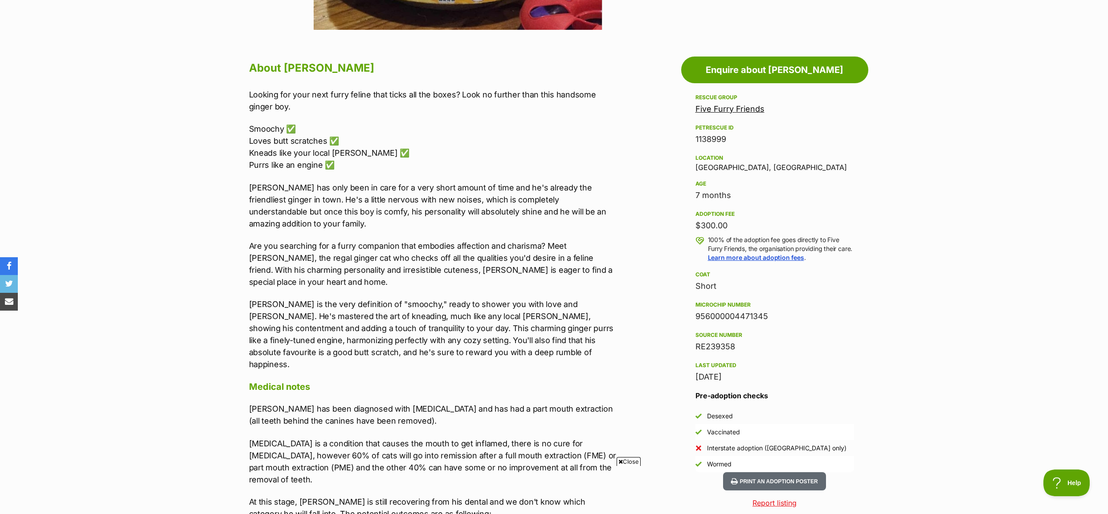
scroll to position [445, 0]
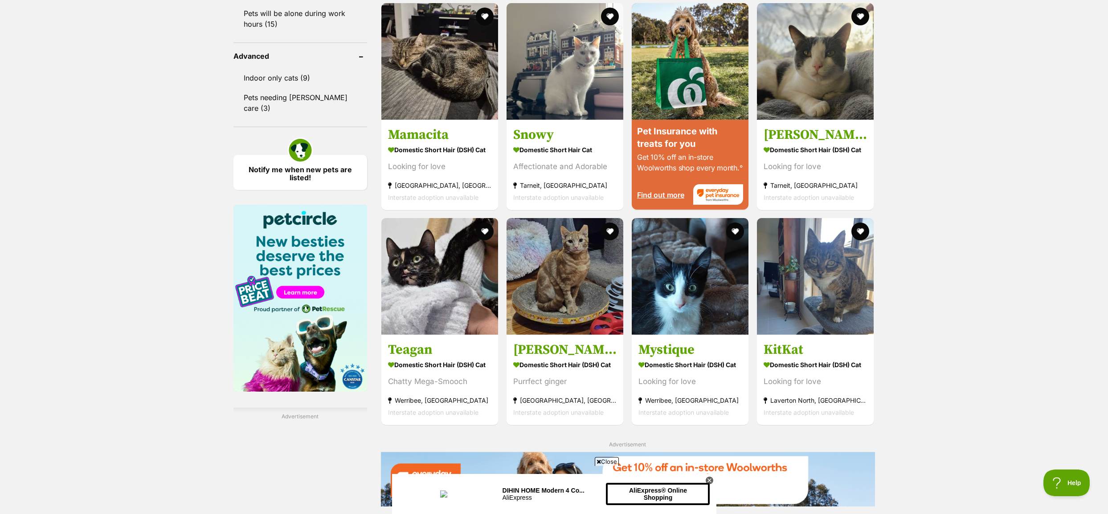
scroll to position [975, 0]
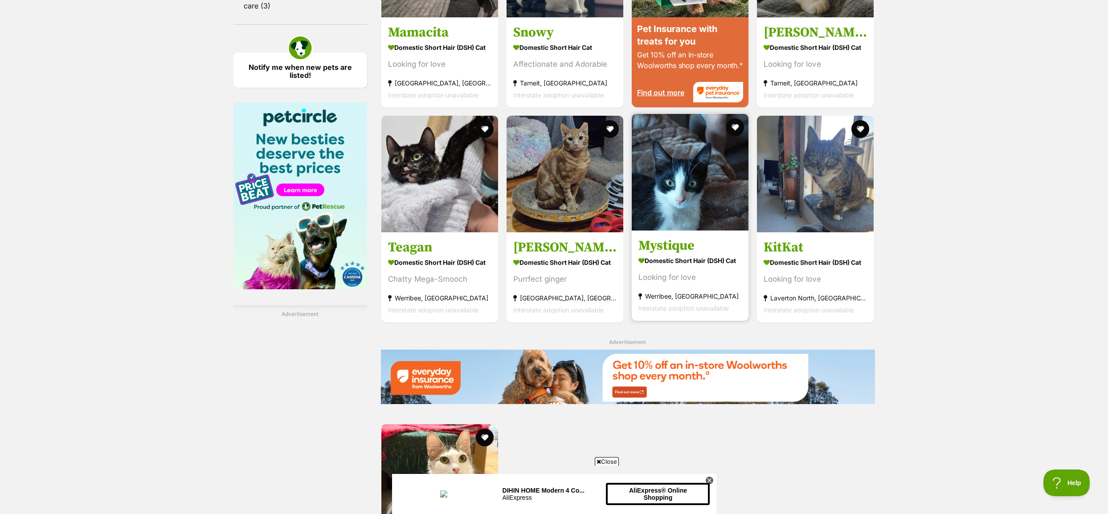
click at [674, 164] on img at bounding box center [690, 172] width 117 height 117
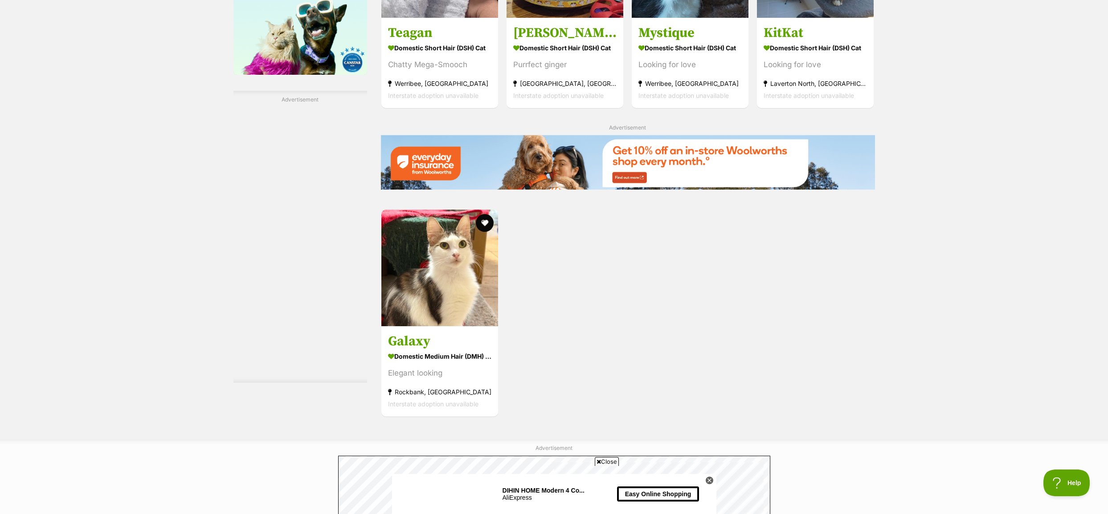
scroll to position [1198, 0]
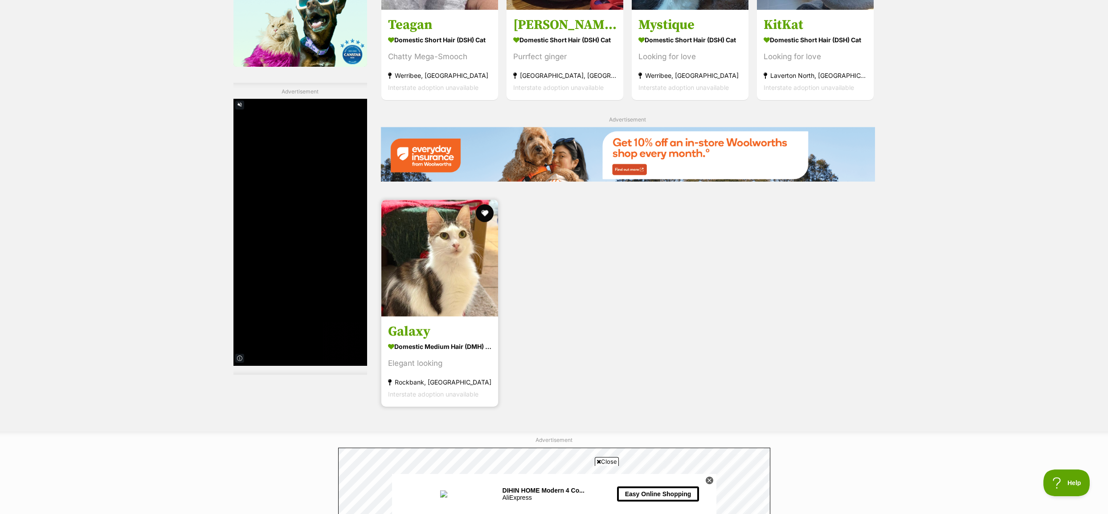
click at [446, 269] on img at bounding box center [439, 258] width 117 height 117
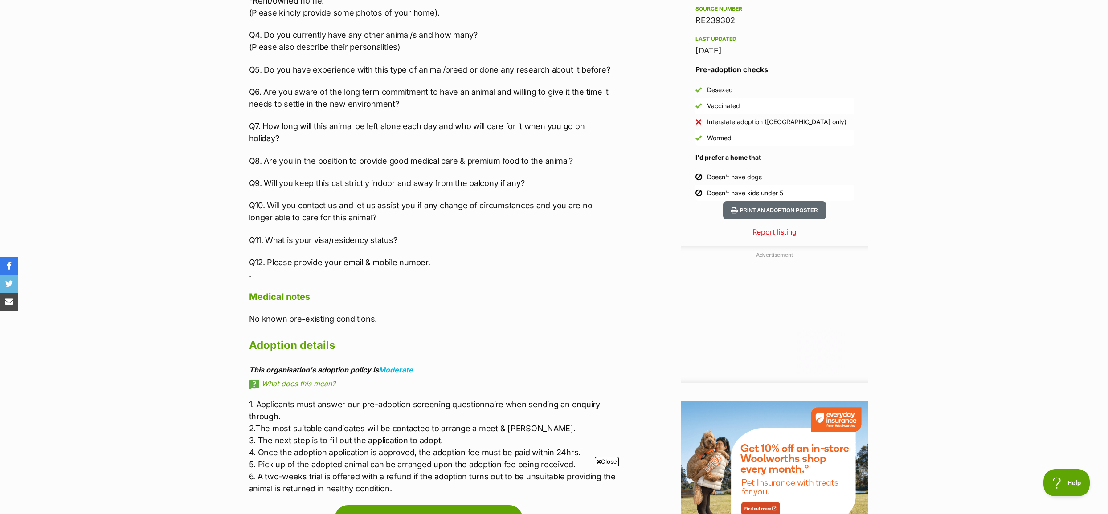
scroll to position [846, 0]
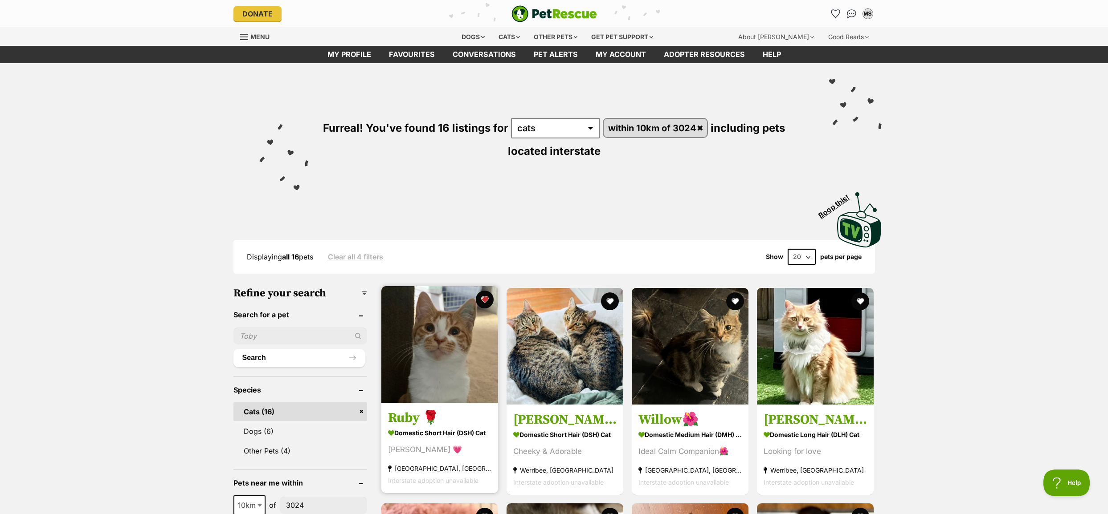
click at [420, 342] on img at bounding box center [439, 344] width 117 height 117
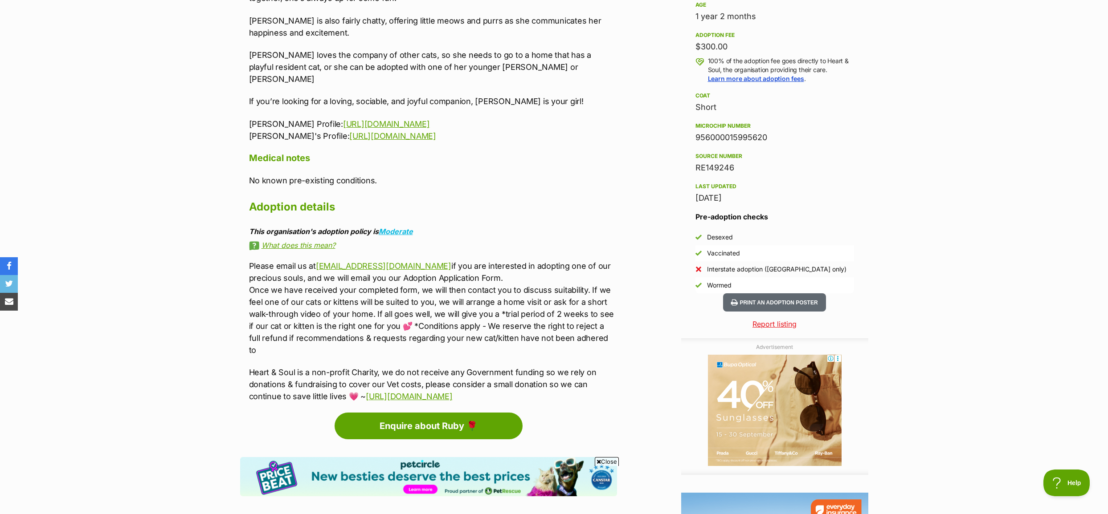
scroll to position [623, 0]
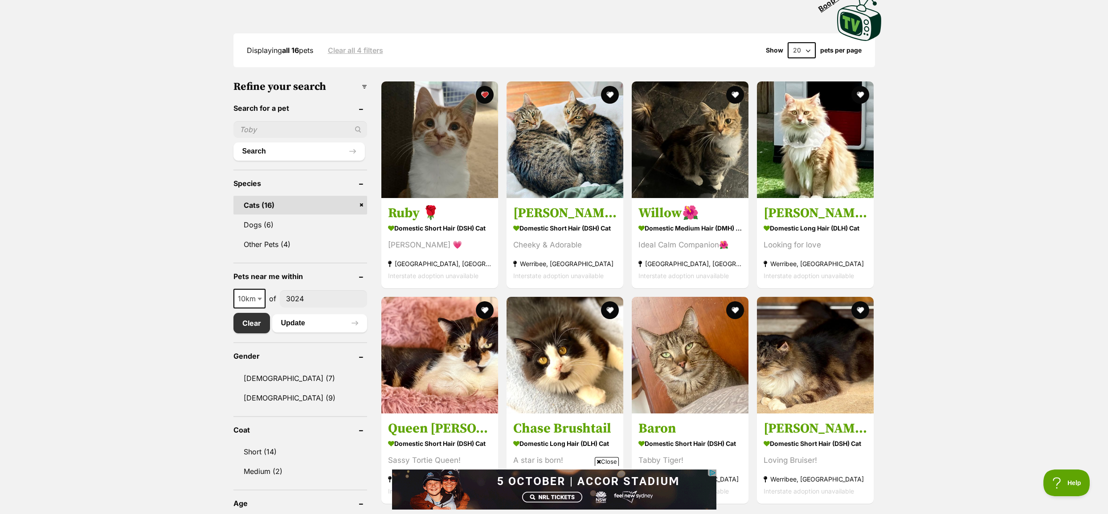
scroll to position [223, 0]
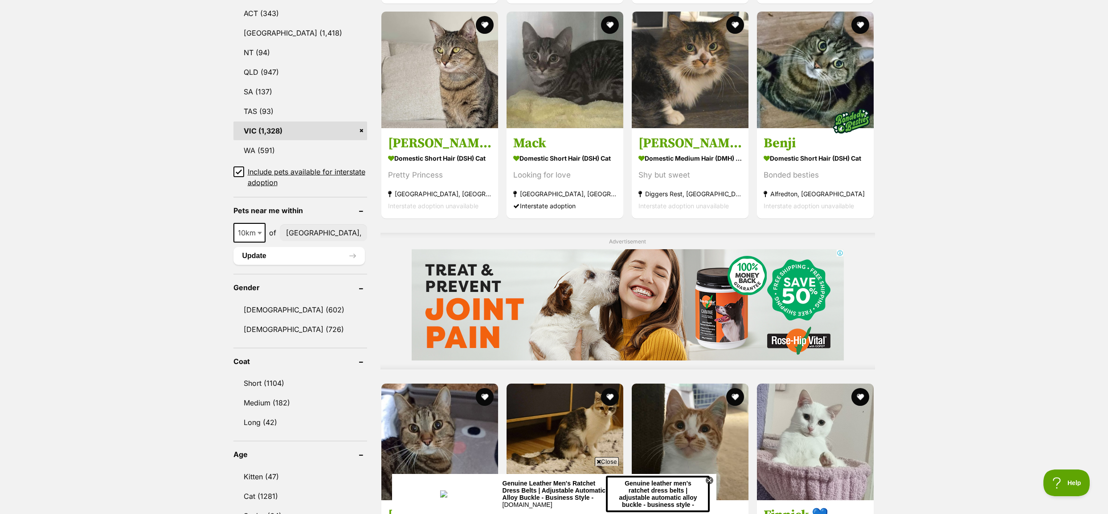
scroll to position [575, 0]
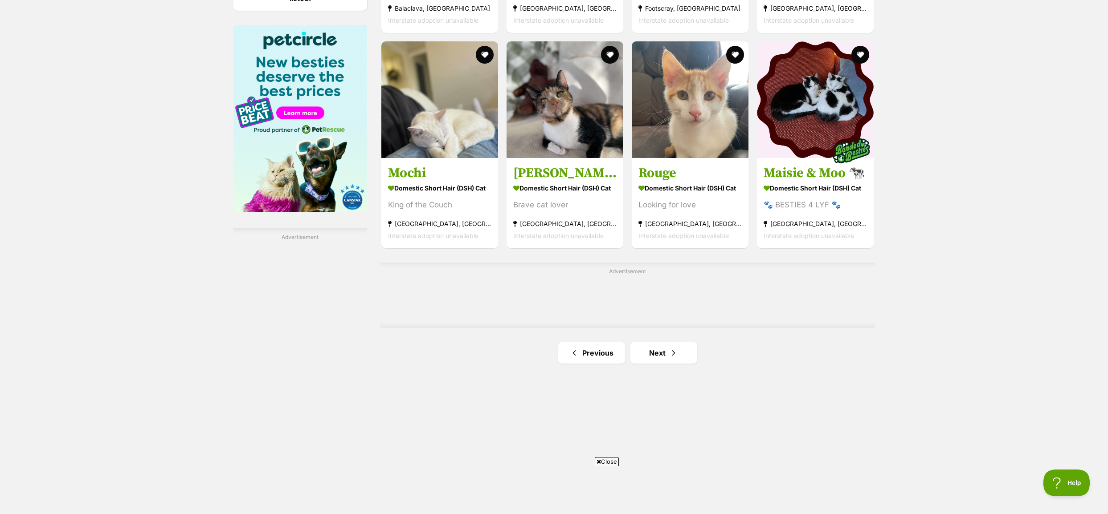
scroll to position [1382, 0]
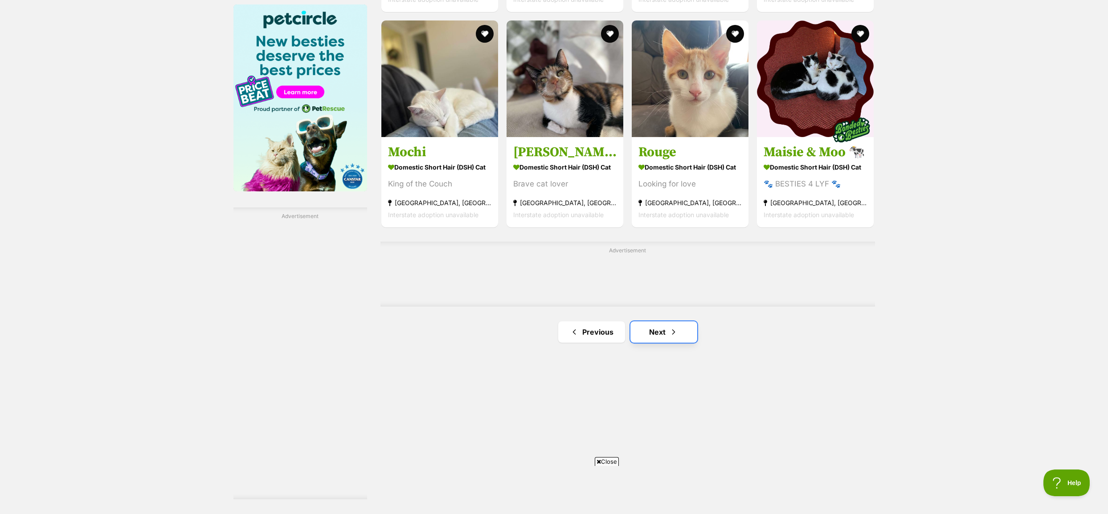
click at [665, 331] on link "Next" at bounding box center [663, 332] width 67 height 21
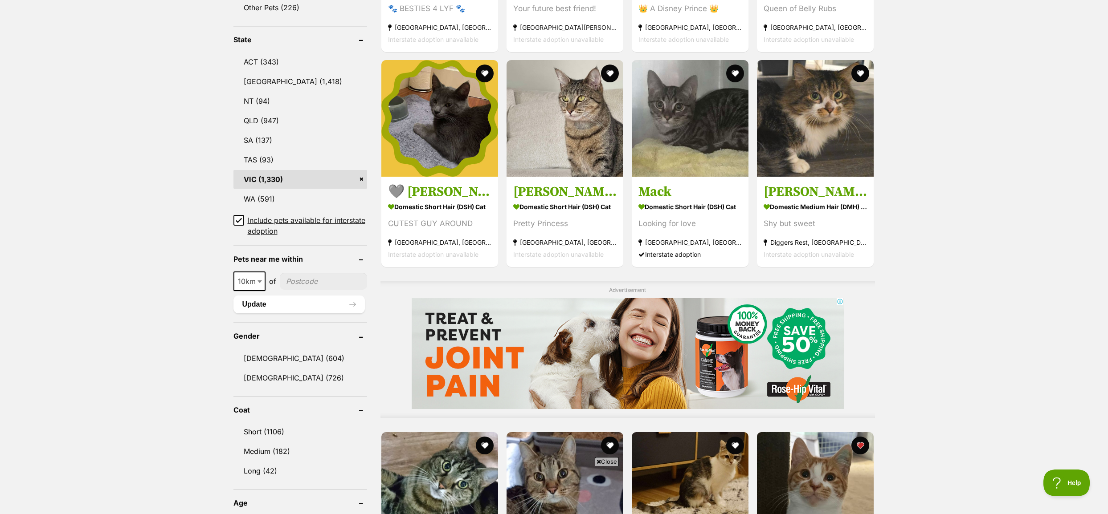
scroll to position [445, 0]
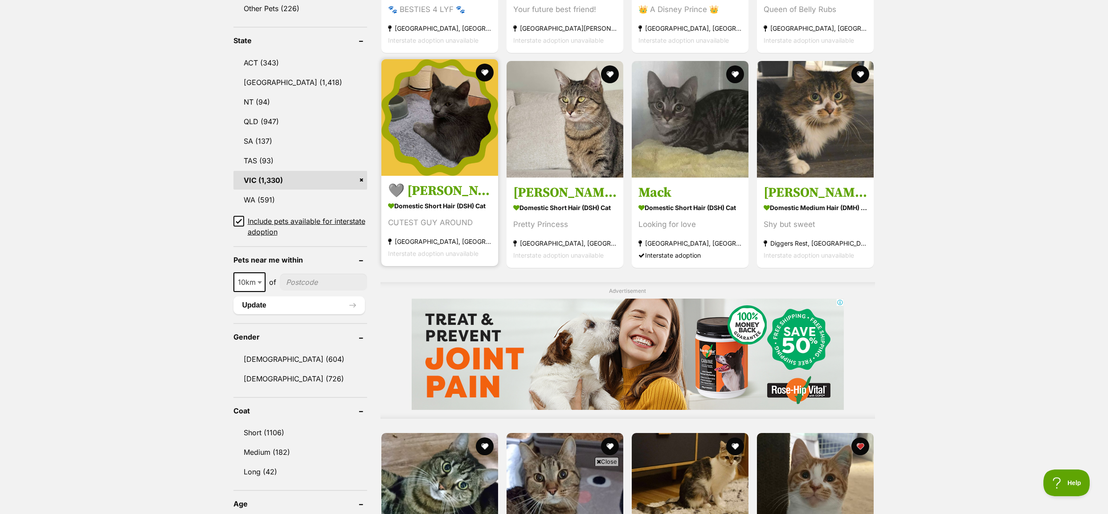
click at [446, 155] on img at bounding box center [439, 117] width 117 height 117
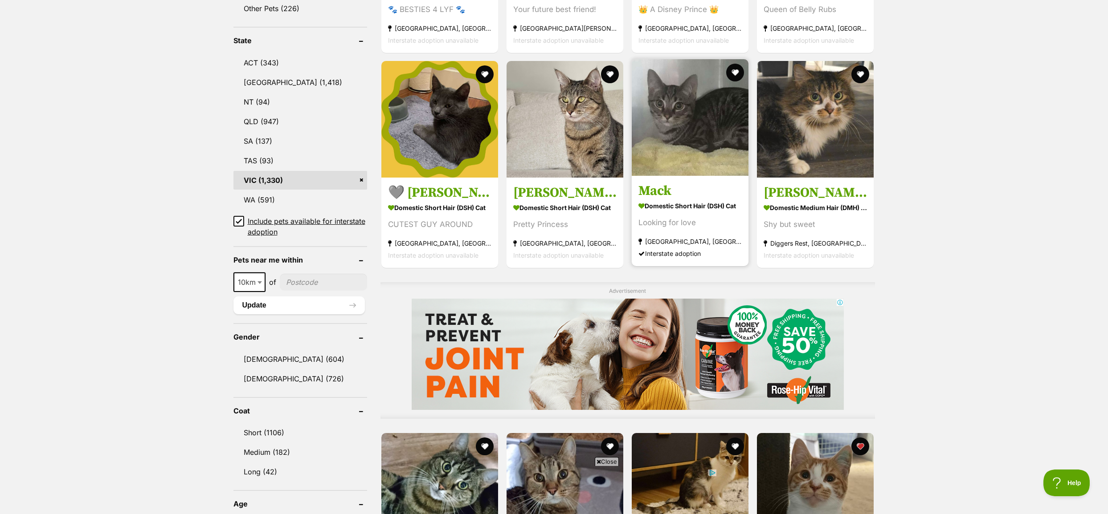
click at [678, 106] on img at bounding box center [690, 117] width 117 height 117
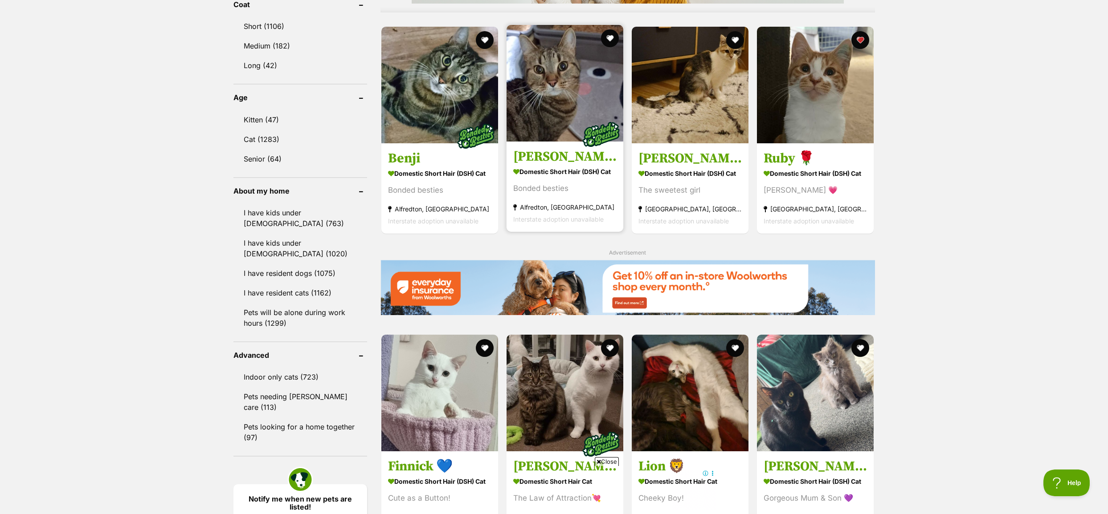
scroll to position [891, 0]
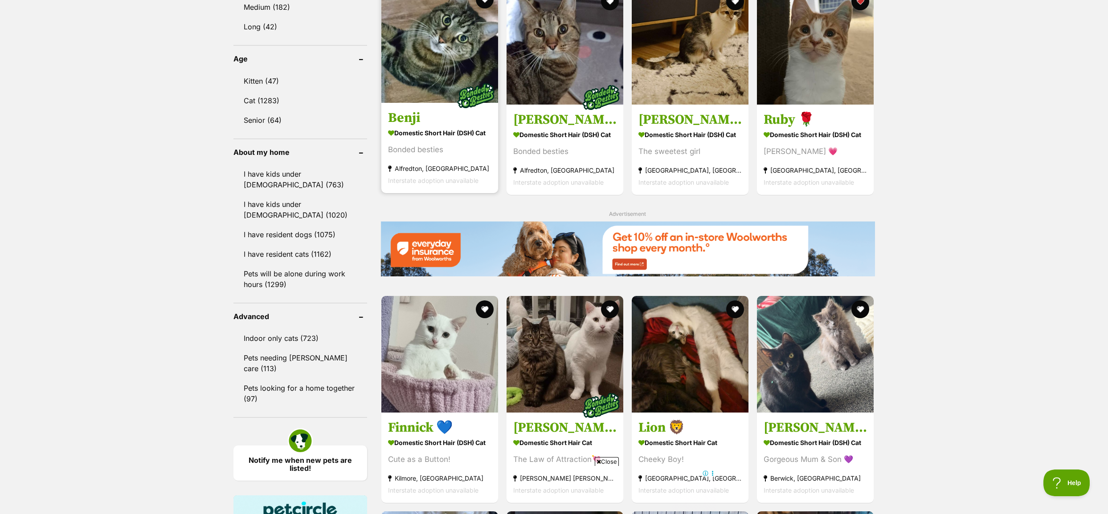
click at [439, 61] on img at bounding box center [439, 44] width 117 height 117
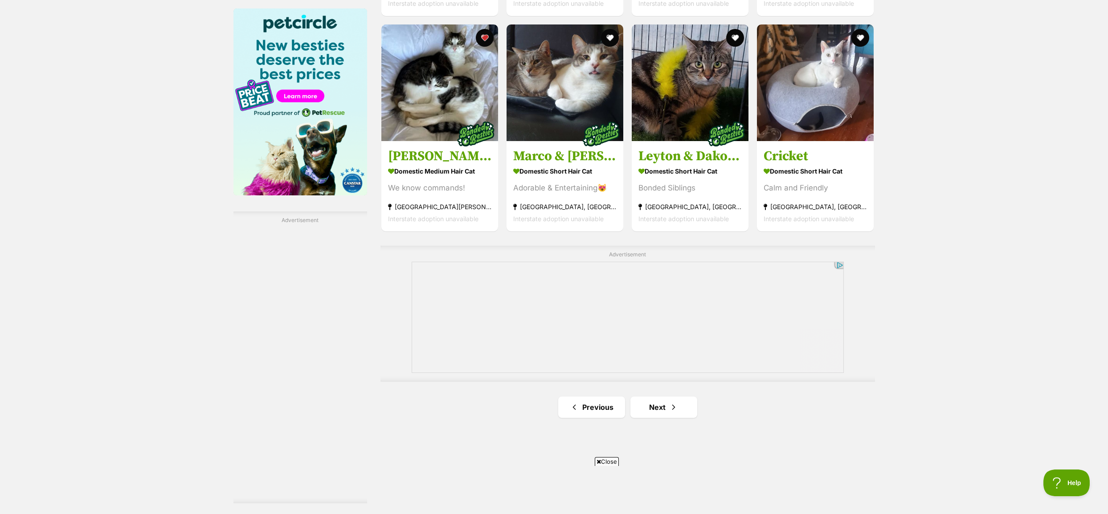
scroll to position [1420, 0]
